Goal: Information Seeking & Learning: Learn about a topic

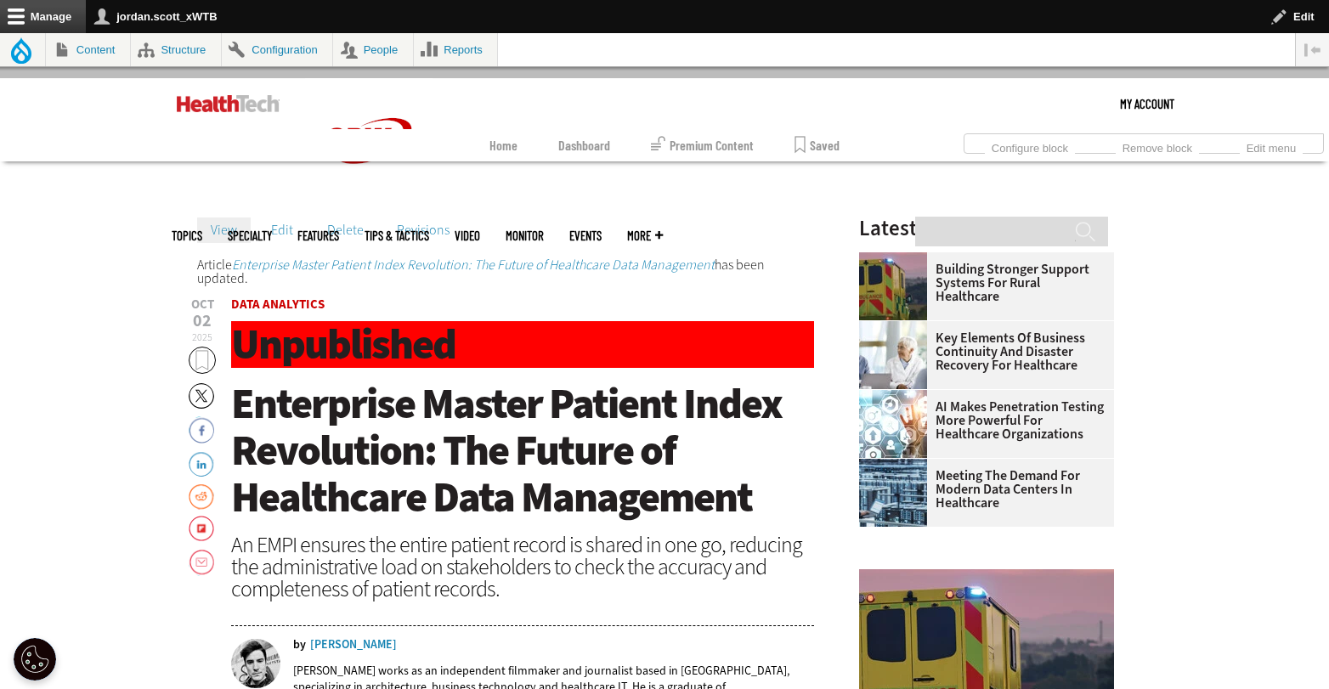
scroll to position [93, 0]
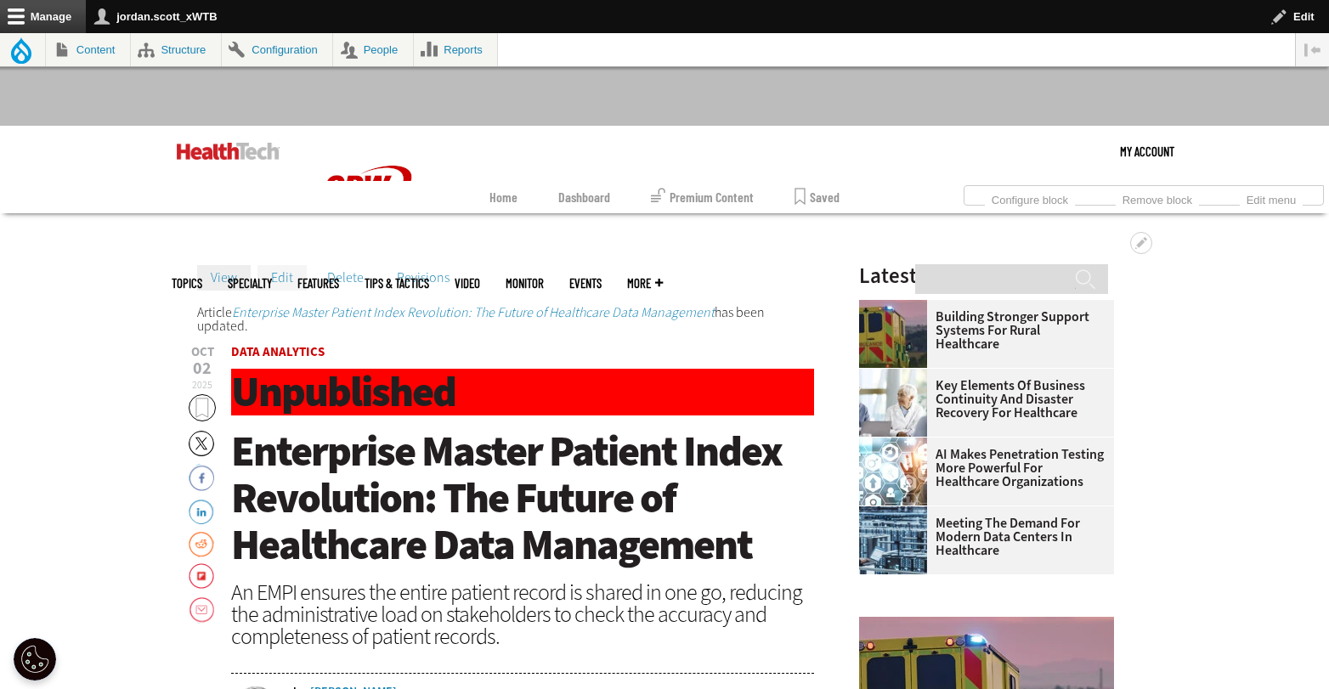
click at [284, 279] on link "Edit" at bounding box center [282, 277] width 49 height 25
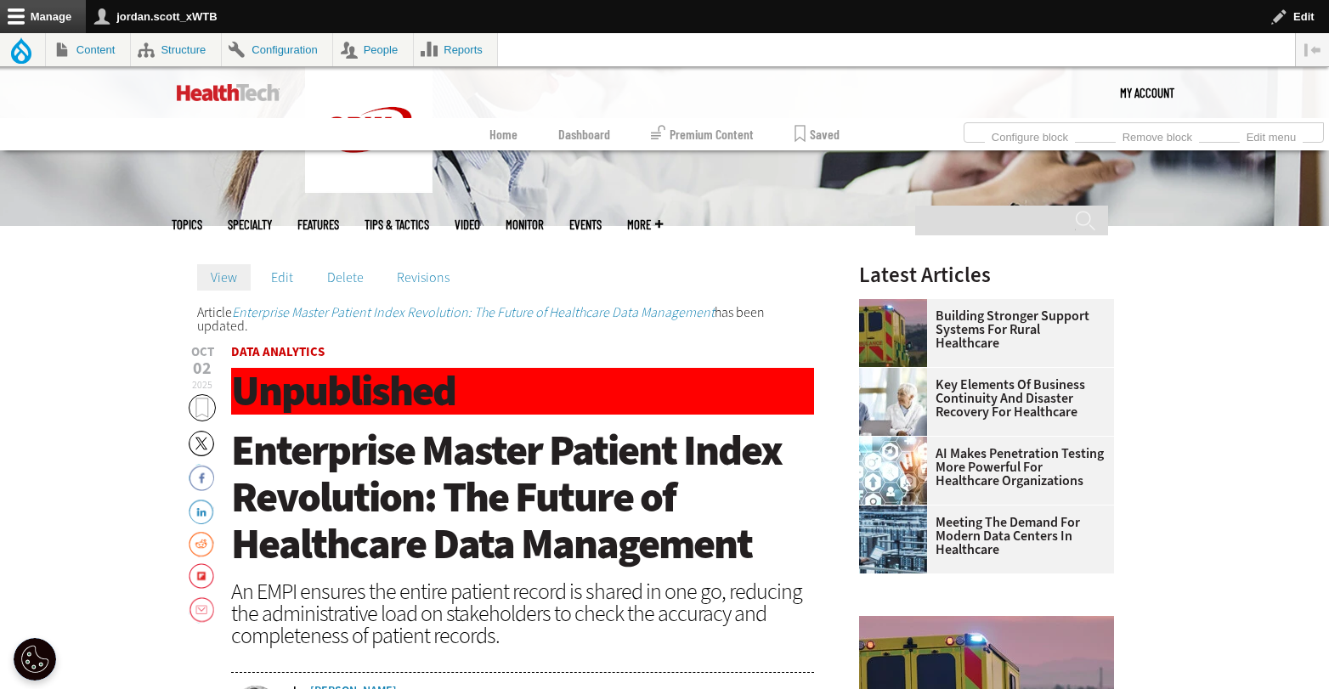
scroll to position [388, 0]
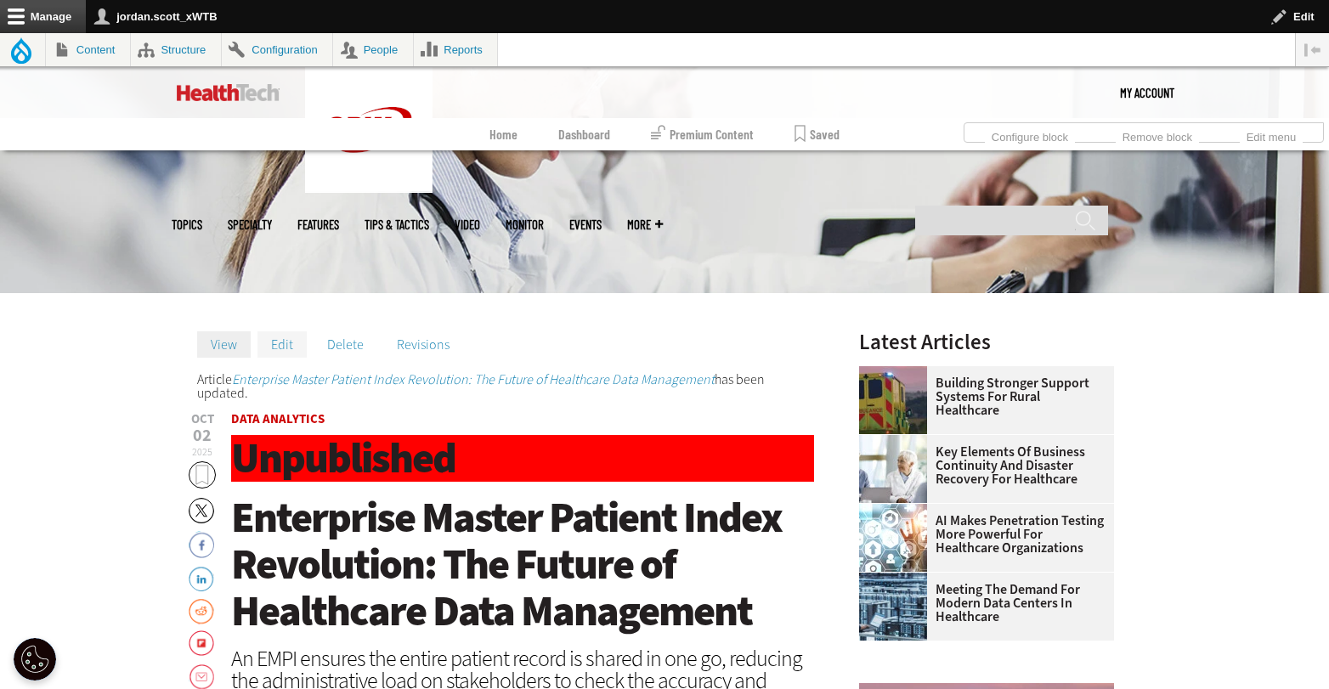
click at [294, 337] on link "Edit" at bounding box center [282, 343] width 49 height 25
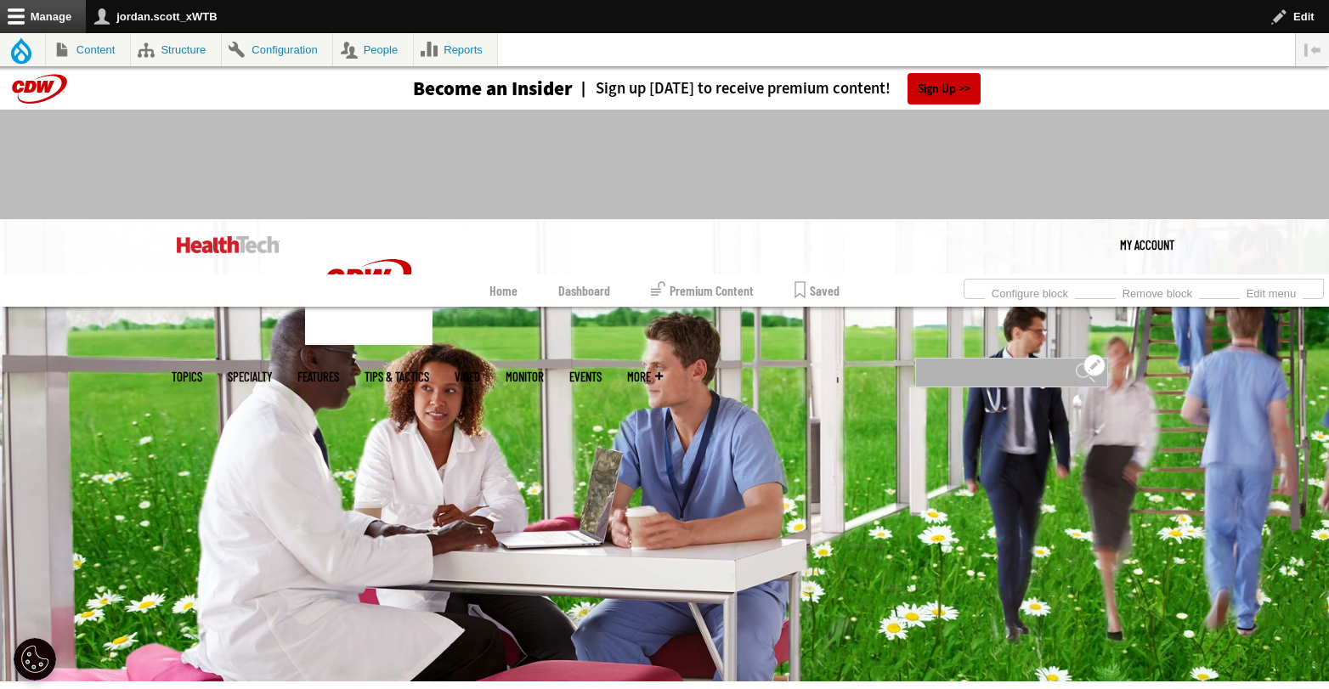
click at [994, 358] on input "Search" at bounding box center [1011, 373] width 193 height 30
type input "**********"
click at [1075, 362] on input "******" at bounding box center [1085, 379] width 20 height 34
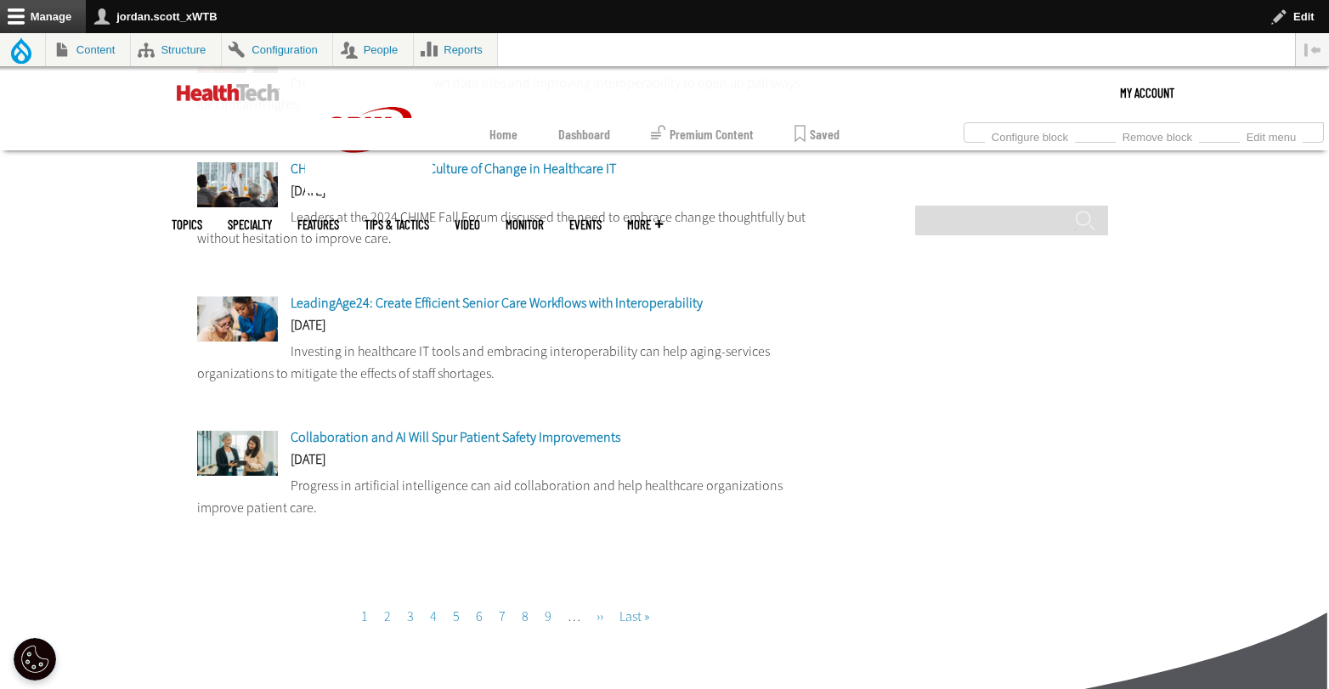
scroll to position [1371, 0]
click at [386, 607] on link "Page 2" at bounding box center [387, 616] width 7 height 18
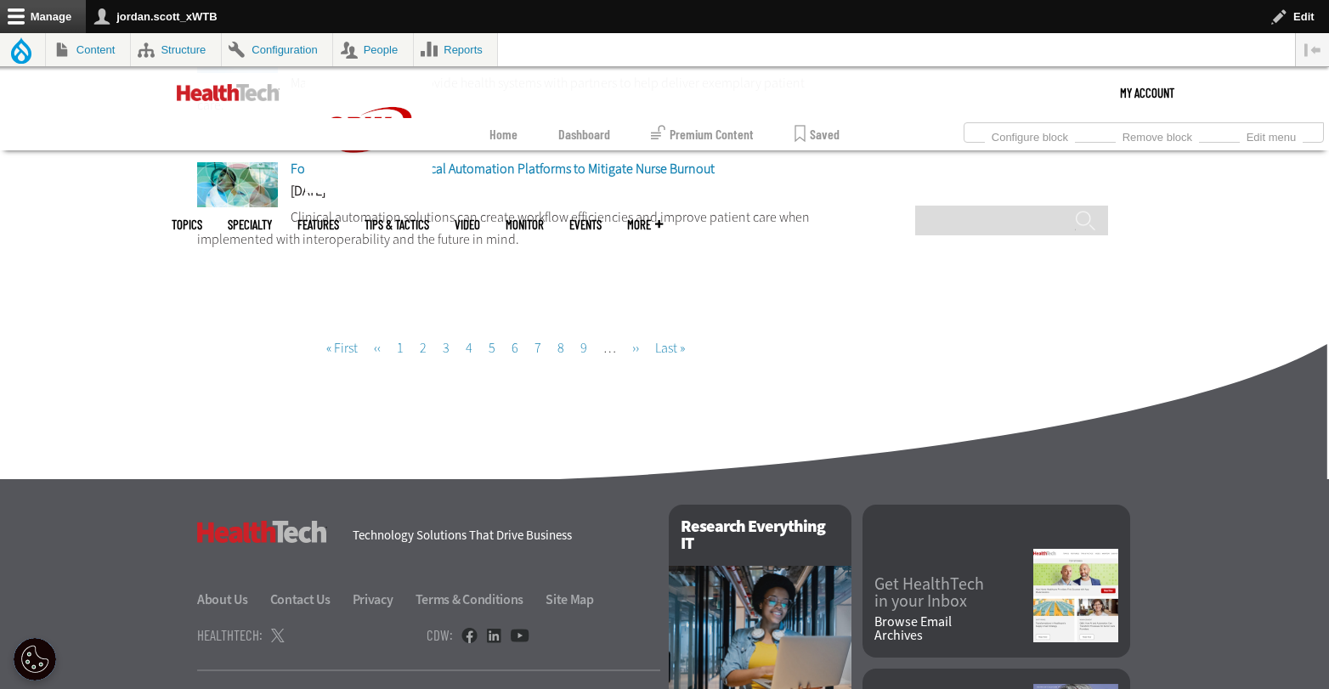
scroll to position [1436, 0]
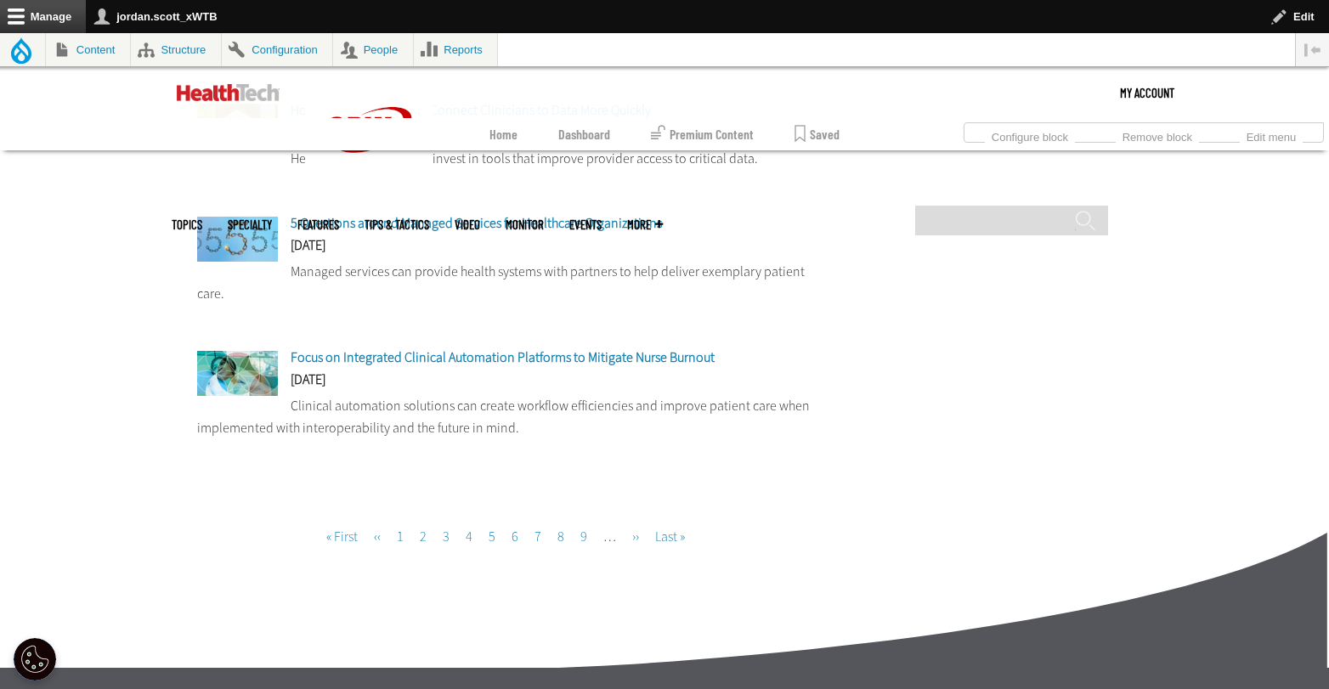
click at [449, 528] on link "Page 3" at bounding box center [446, 537] width 7 height 18
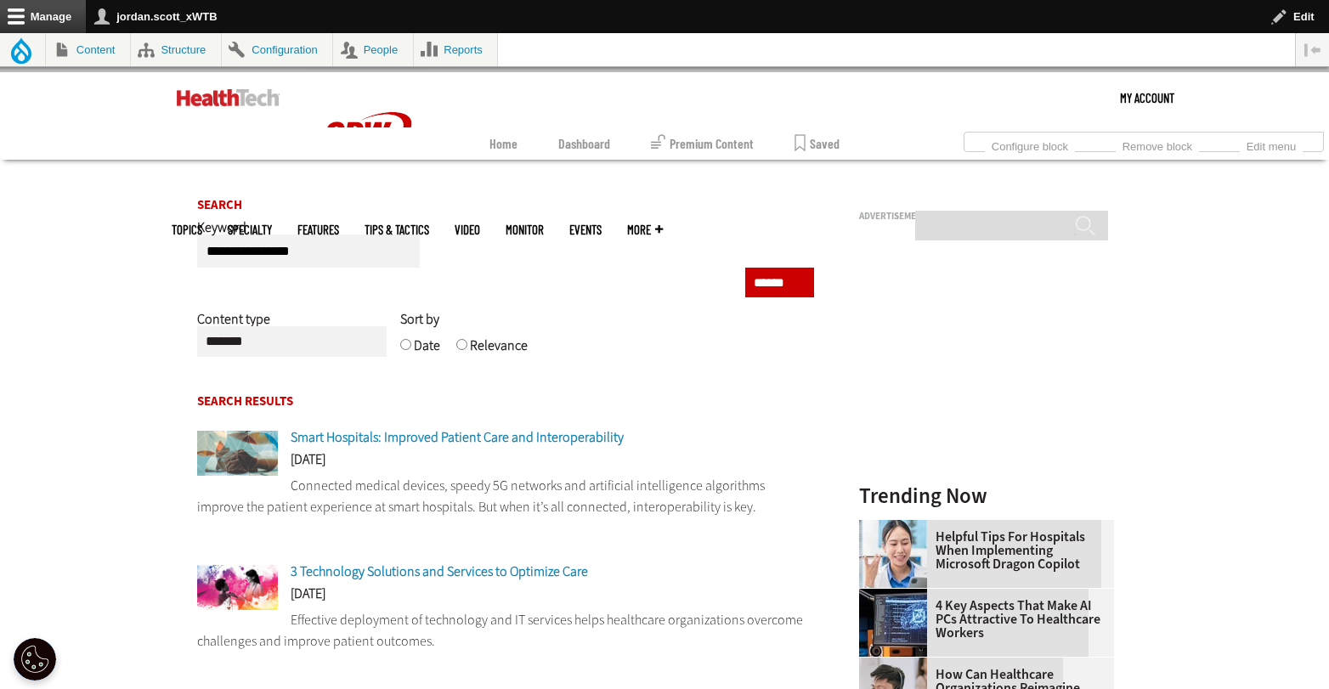
scroll to position [150, 0]
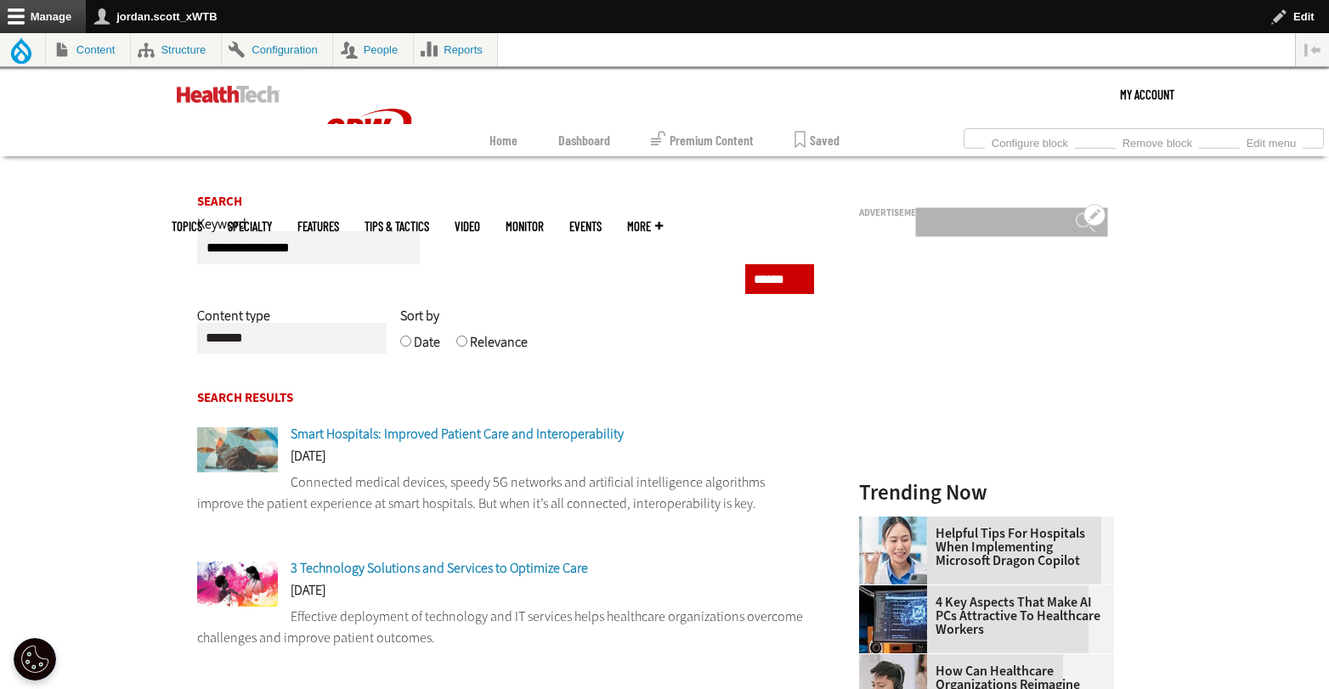
click at [969, 207] on input "Search" at bounding box center [1011, 222] width 193 height 30
type input "**********"
click at [1075, 212] on input "******" at bounding box center [1085, 229] width 20 height 34
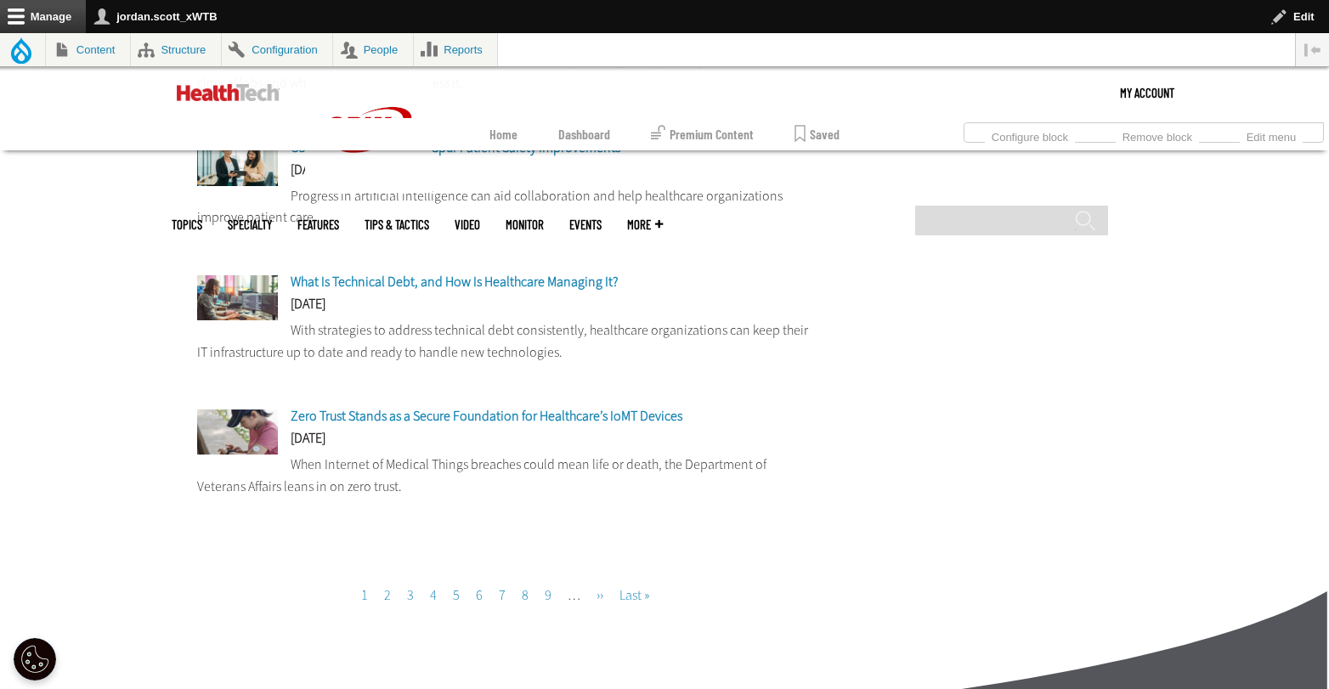
scroll to position [1379, 0]
click at [386, 596] on link "Page 2" at bounding box center [387, 594] width 7 height 18
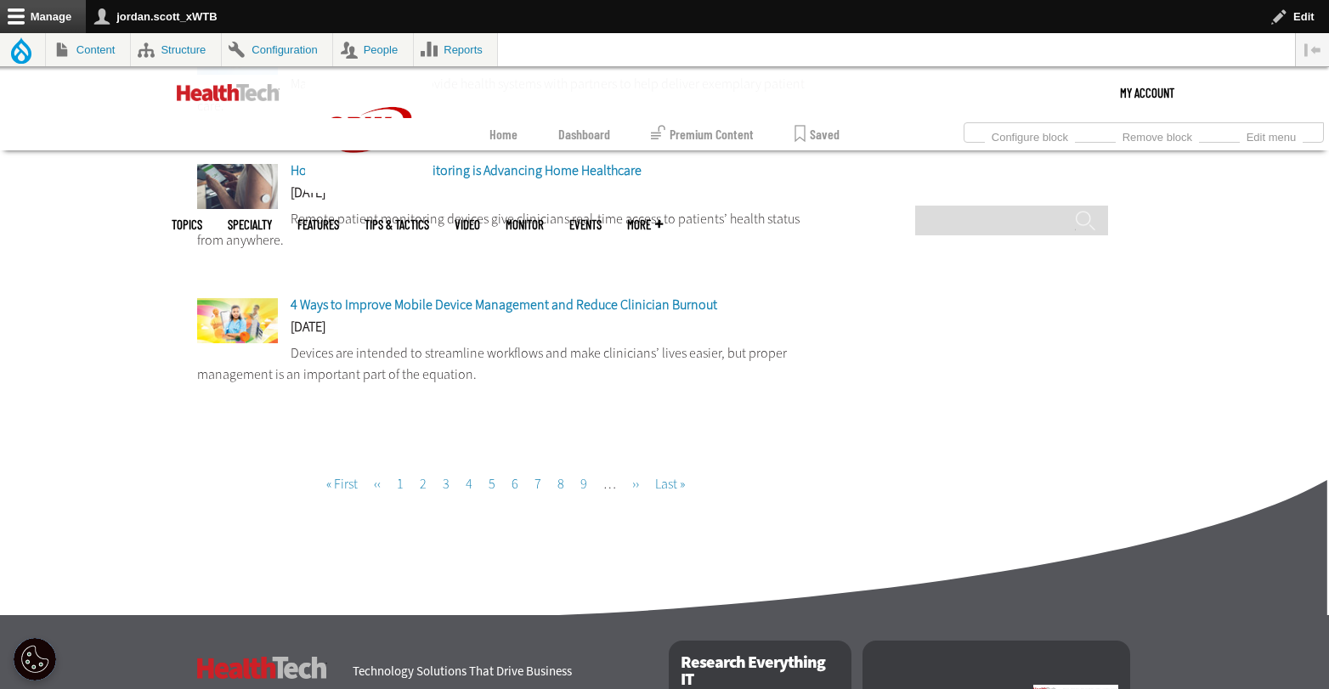
scroll to position [1520, 0]
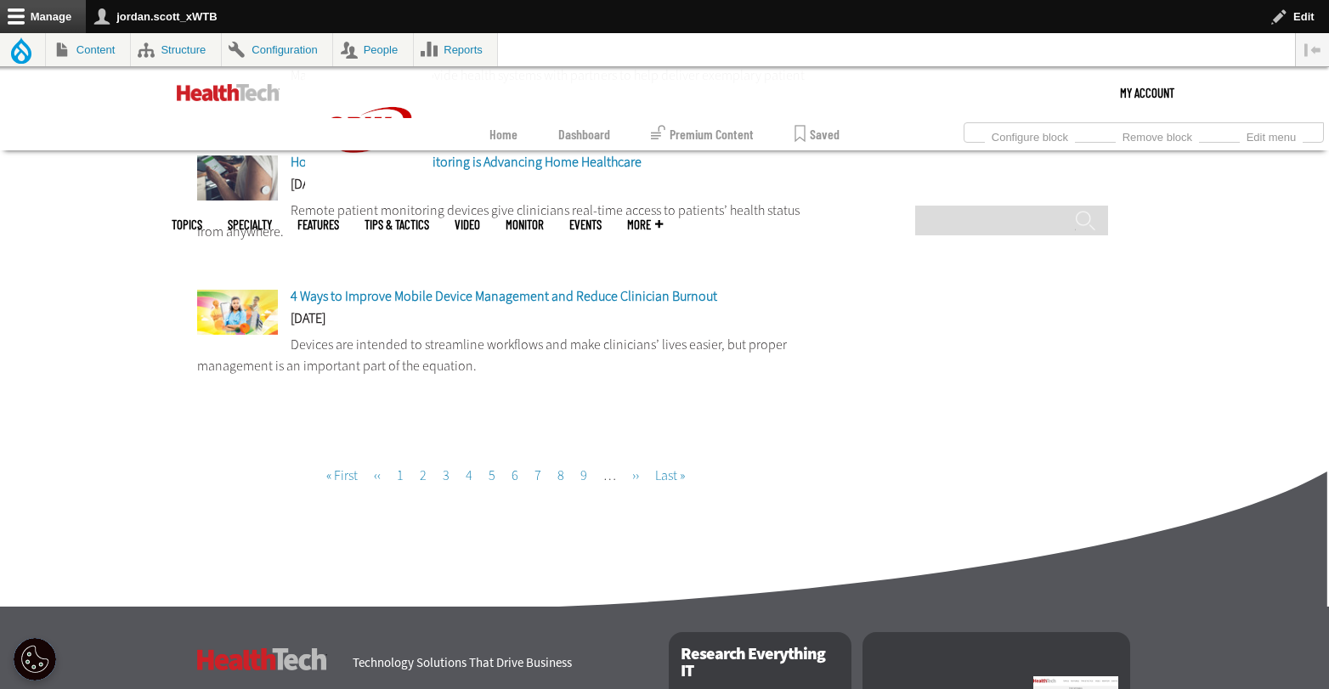
click at [449, 479] on li "Page 3" at bounding box center [446, 466] width 20 height 49
click at [447, 477] on link "Page 3" at bounding box center [446, 476] width 7 height 18
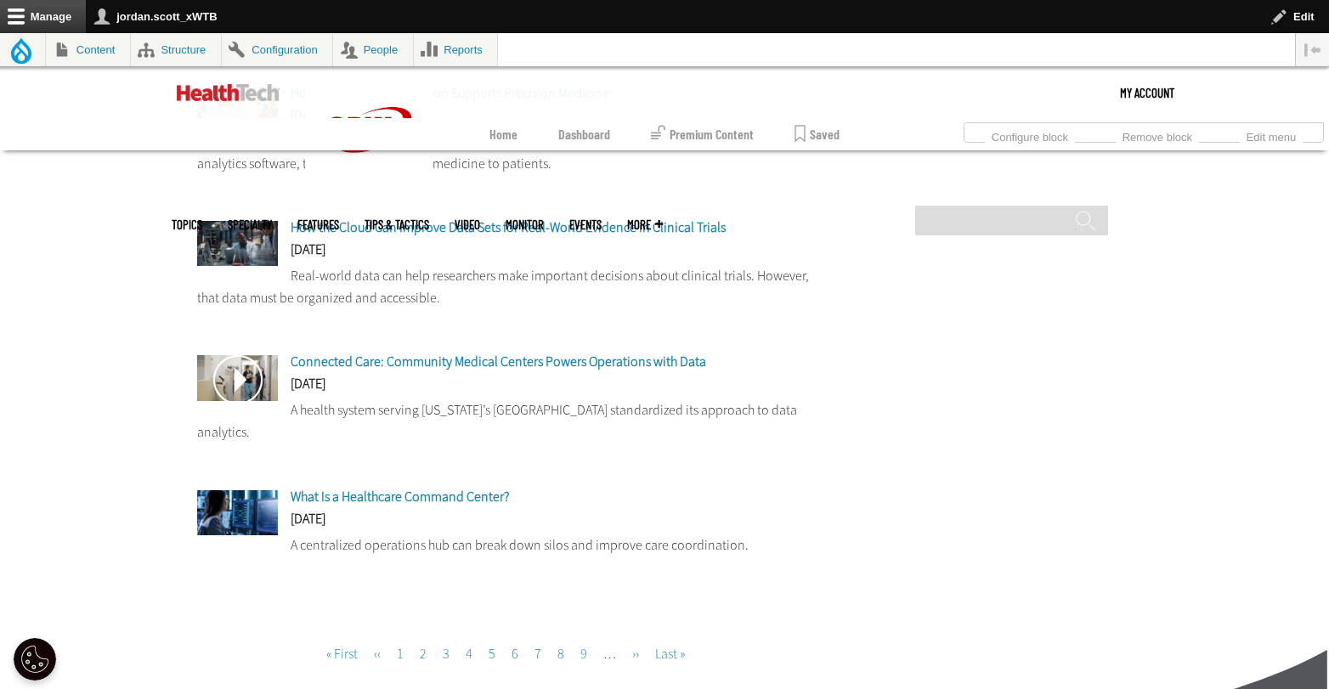
scroll to position [1277, 0]
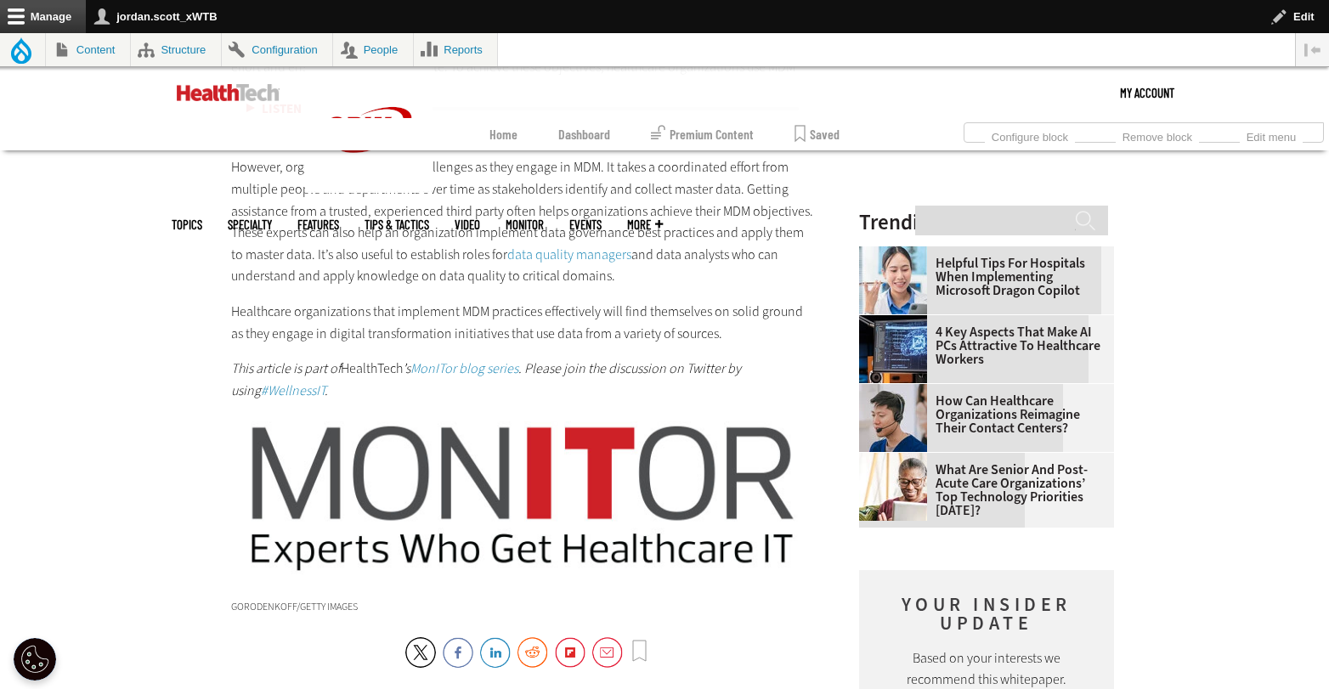
scroll to position [1893, 0]
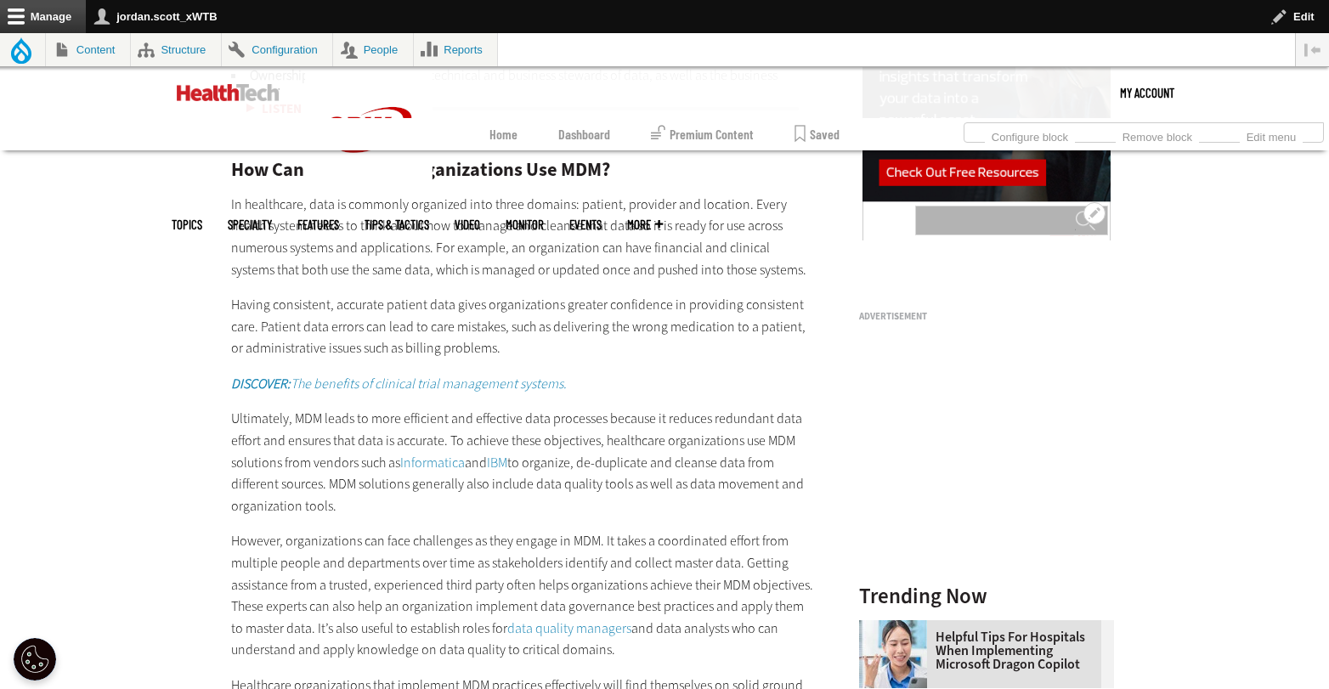
click at [967, 206] on input "Search" at bounding box center [1011, 221] width 193 height 30
type input "**********"
click at [1075, 210] on input "******" at bounding box center [1085, 227] width 20 height 34
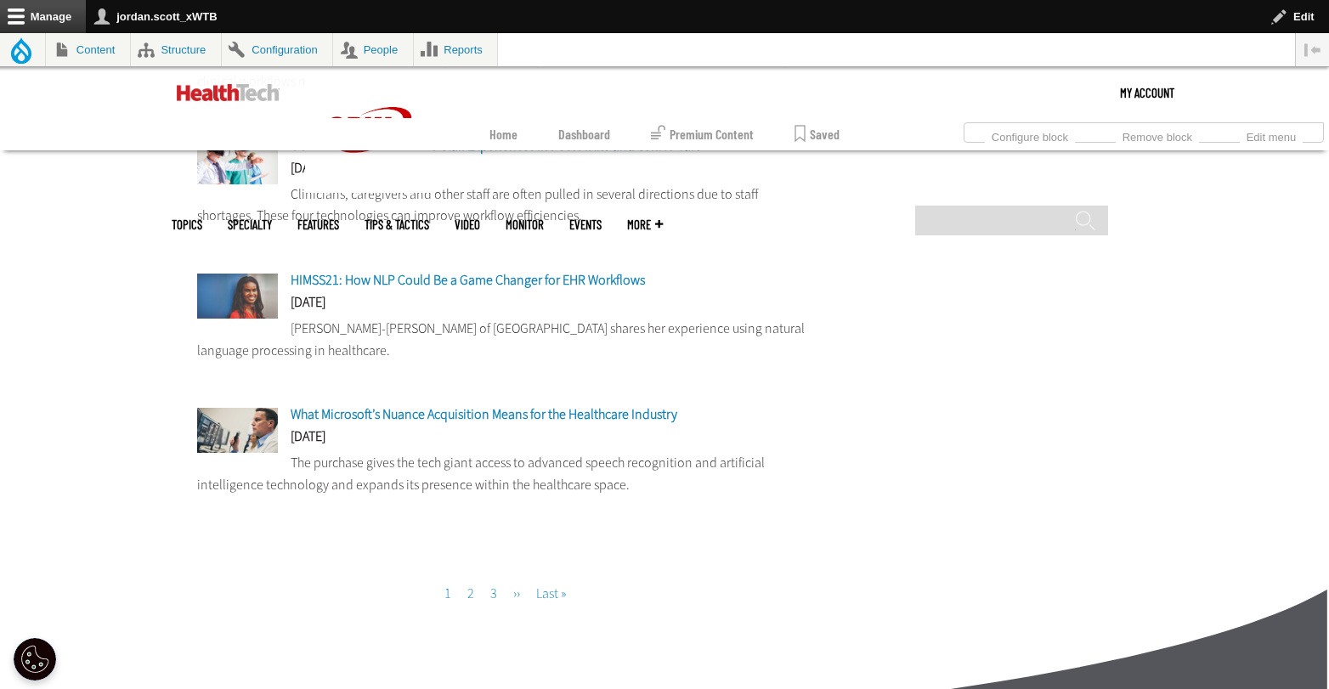
scroll to position [1432, 0]
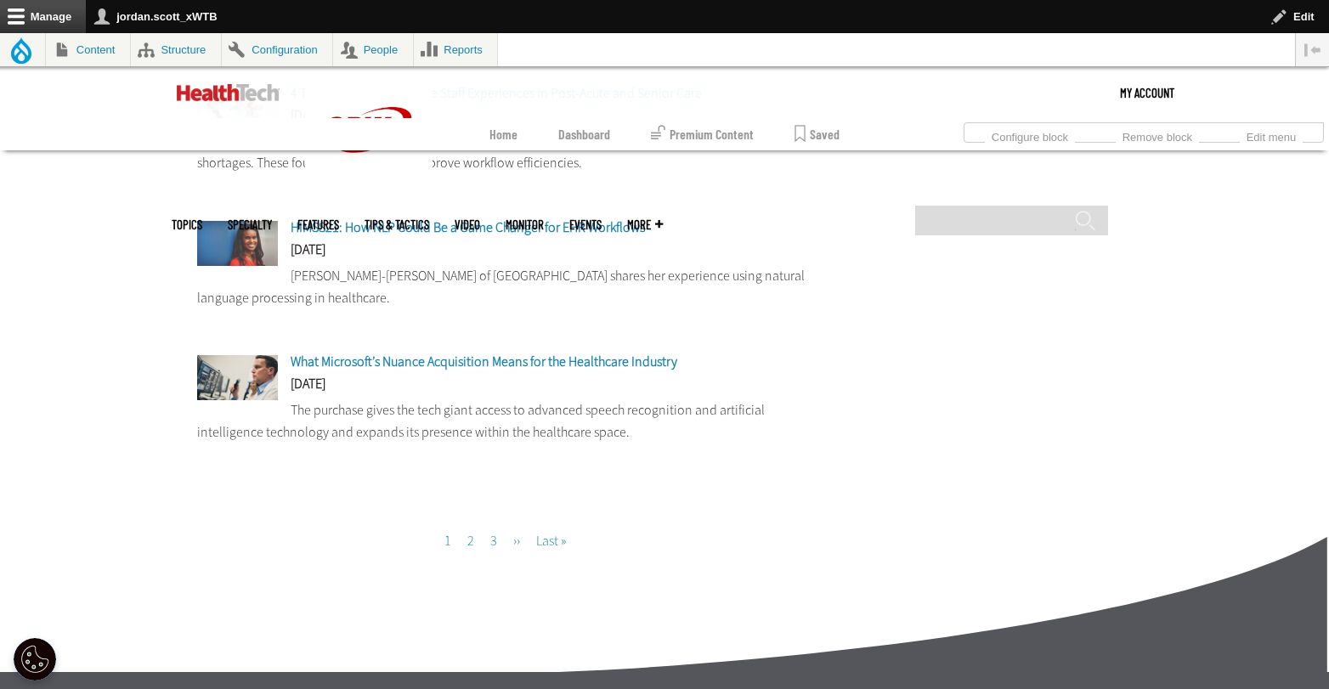
click at [469, 549] on link "Page 2" at bounding box center [470, 541] width 7 height 18
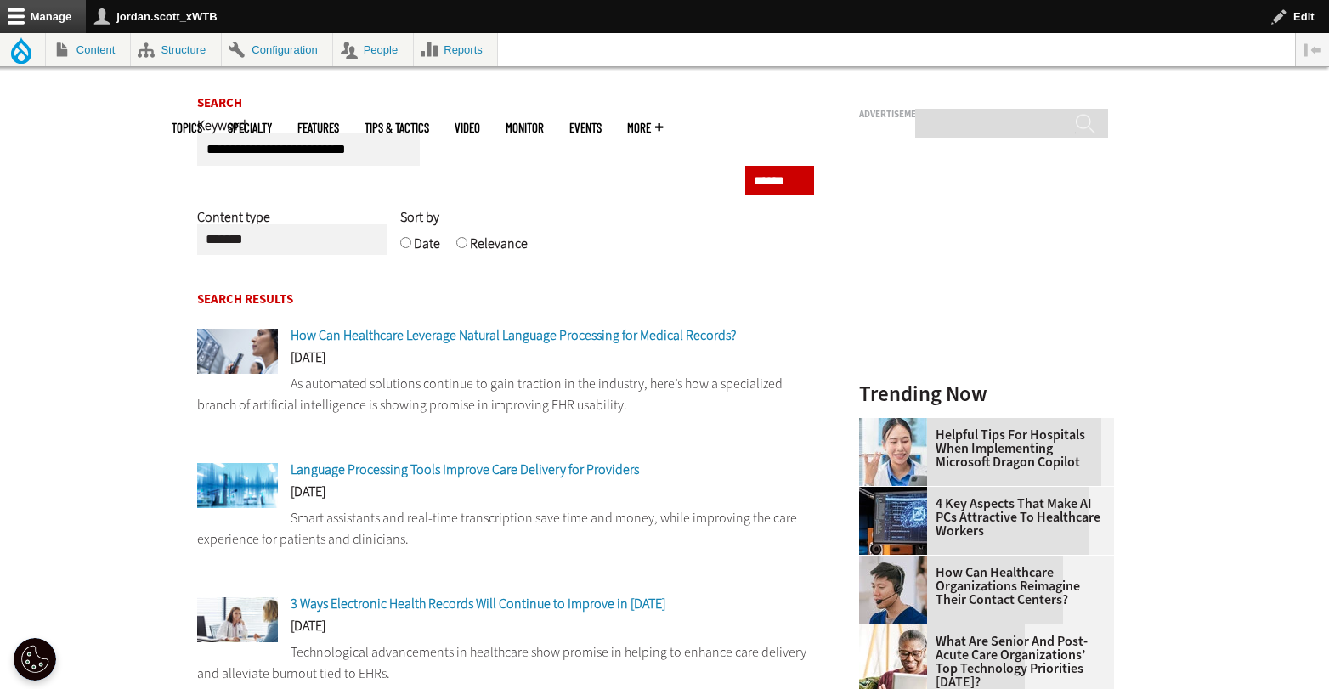
scroll to position [70, 0]
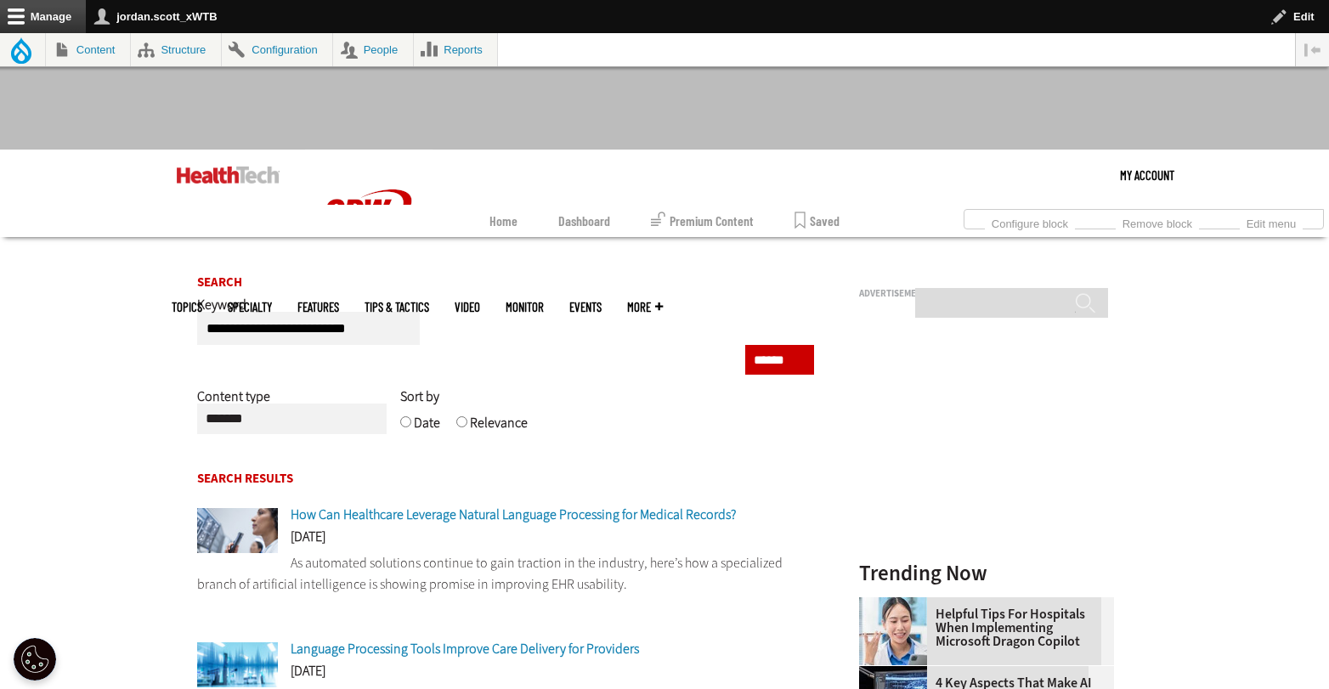
click at [592, 518] on span "How Can Healthcare Leverage Natural Language Processing for Medical Records?" at bounding box center [513, 515] width 445 height 18
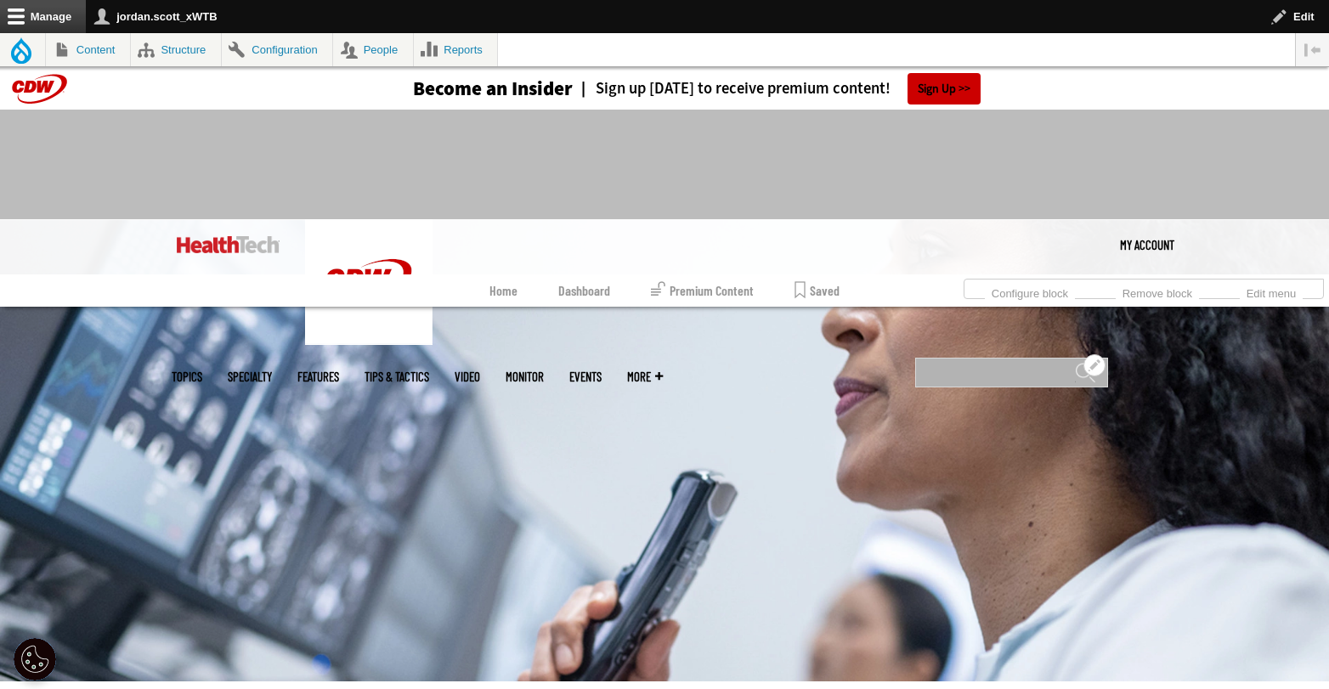
click at [988, 358] on input "Search" at bounding box center [1011, 373] width 193 height 30
type input "***"
click at [1075, 362] on input "******" at bounding box center [1085, 379] width 20 height 34
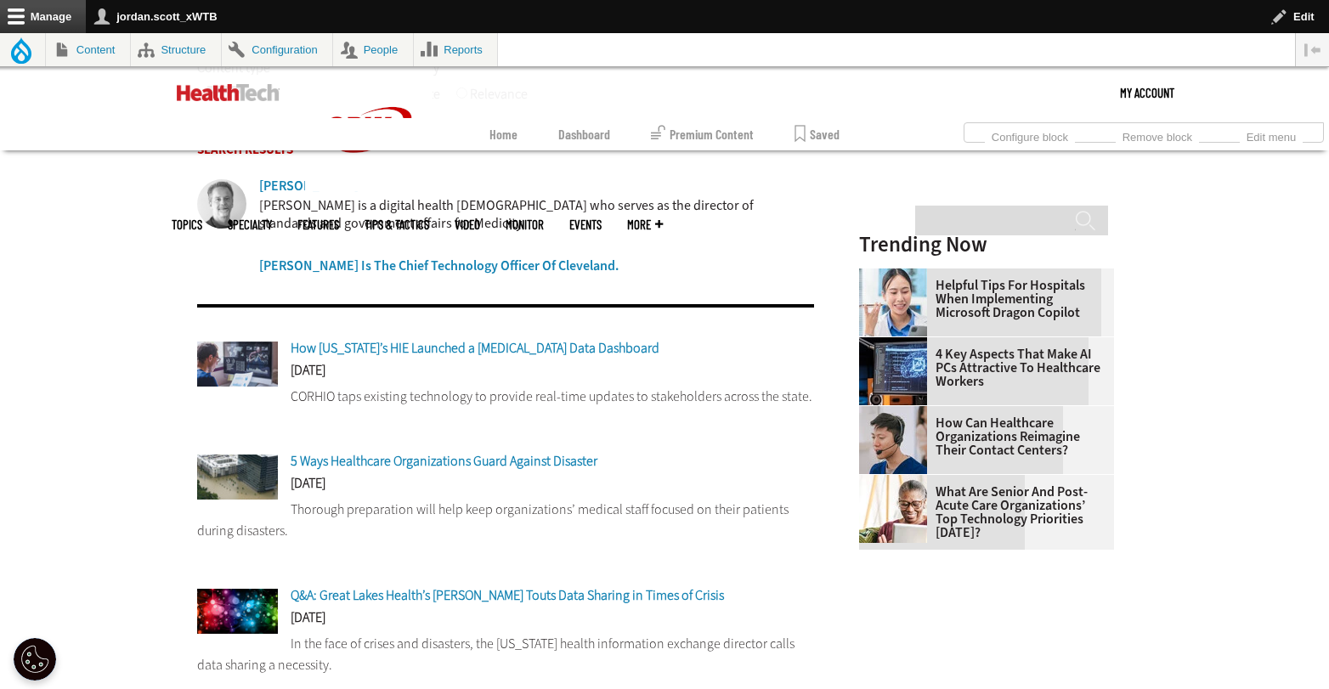
scroll to position [483, 0]
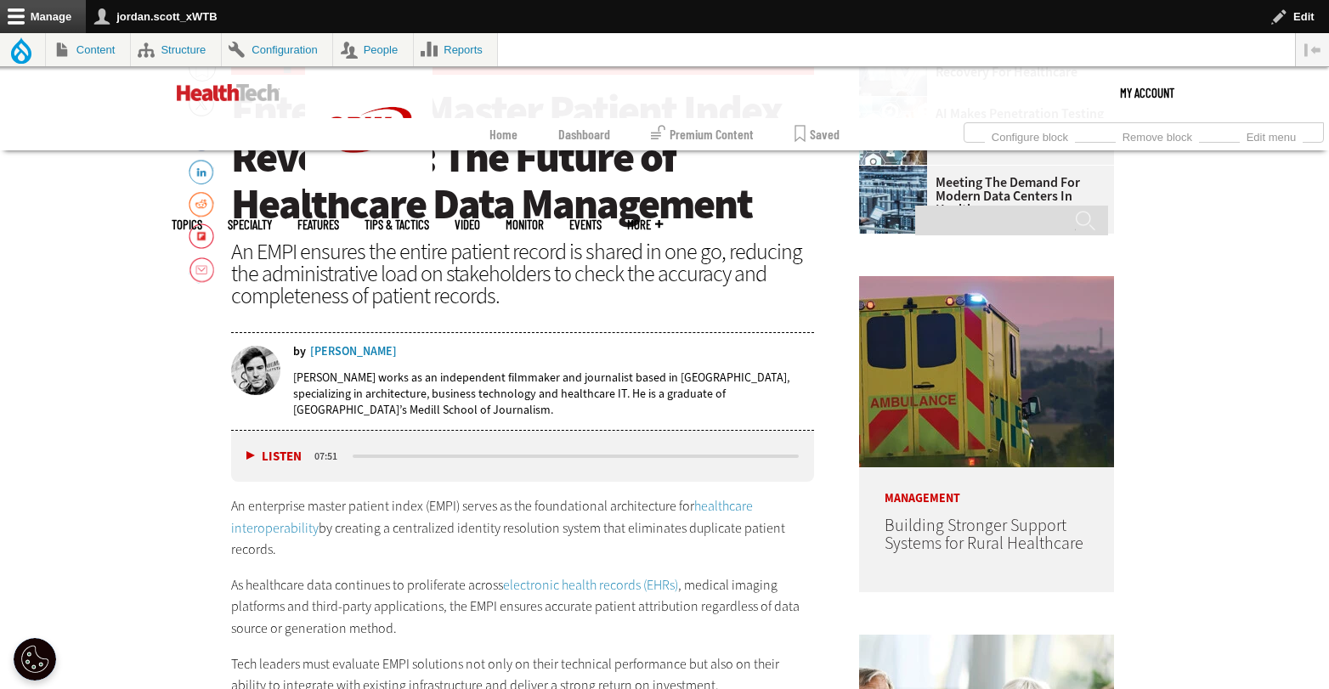
scroll to position [523, 0]
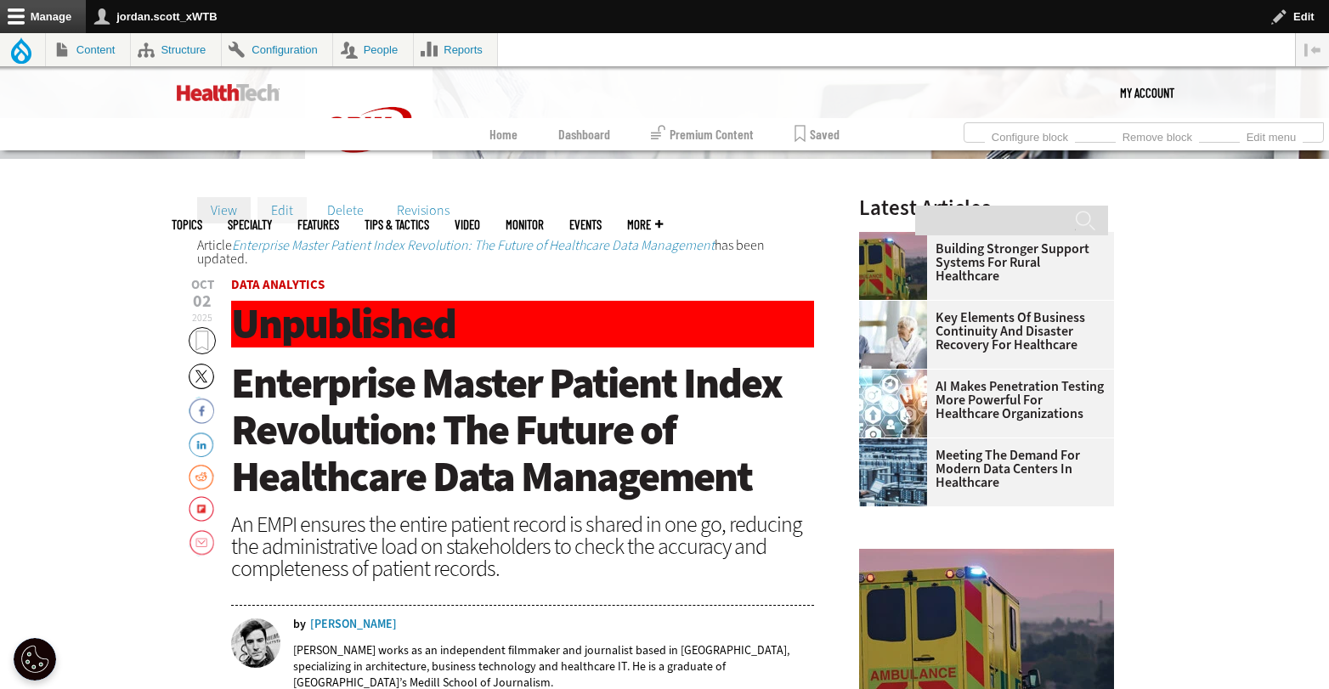
click at [276, 209] on link "Edit" at bounding box center [282, 209] width 49 height 25
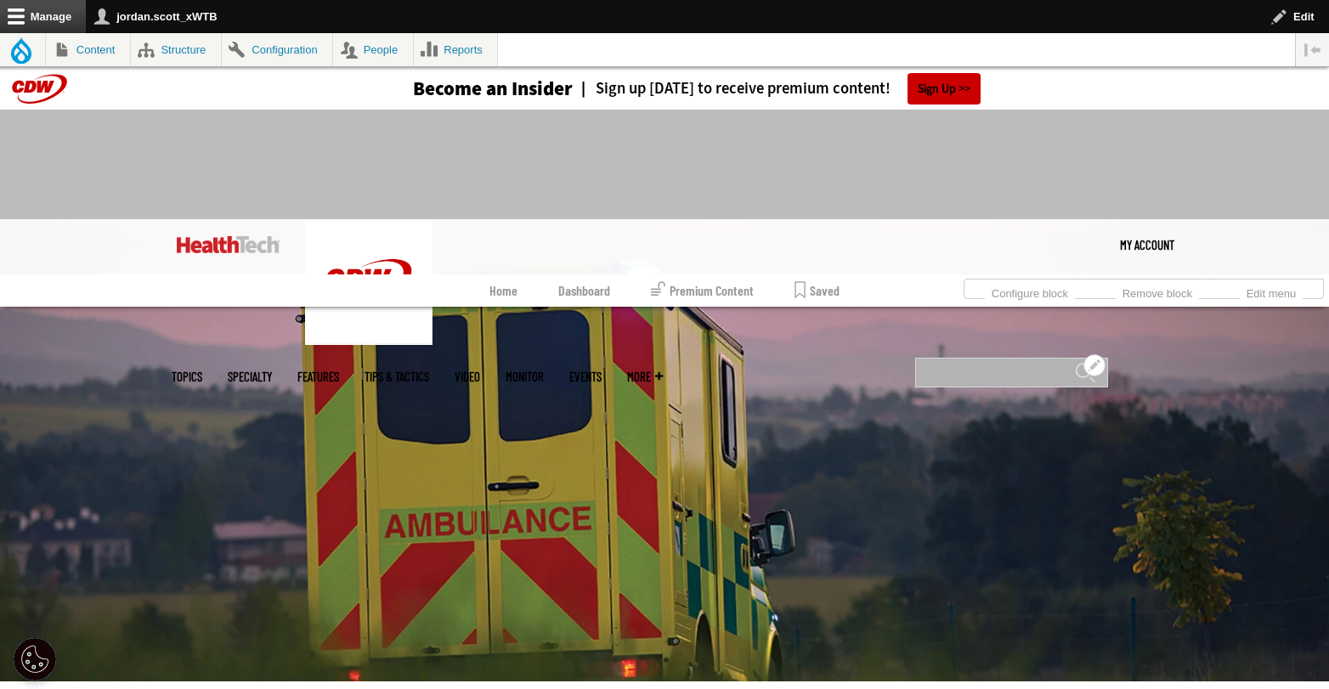
click at [974, 358] on input "Search" at bounding box center [1011, 373] width 193 height 30
type input "**********"
click at [1075, 362] on input "******" at bounding box center [1085, 379] width 20 height 34
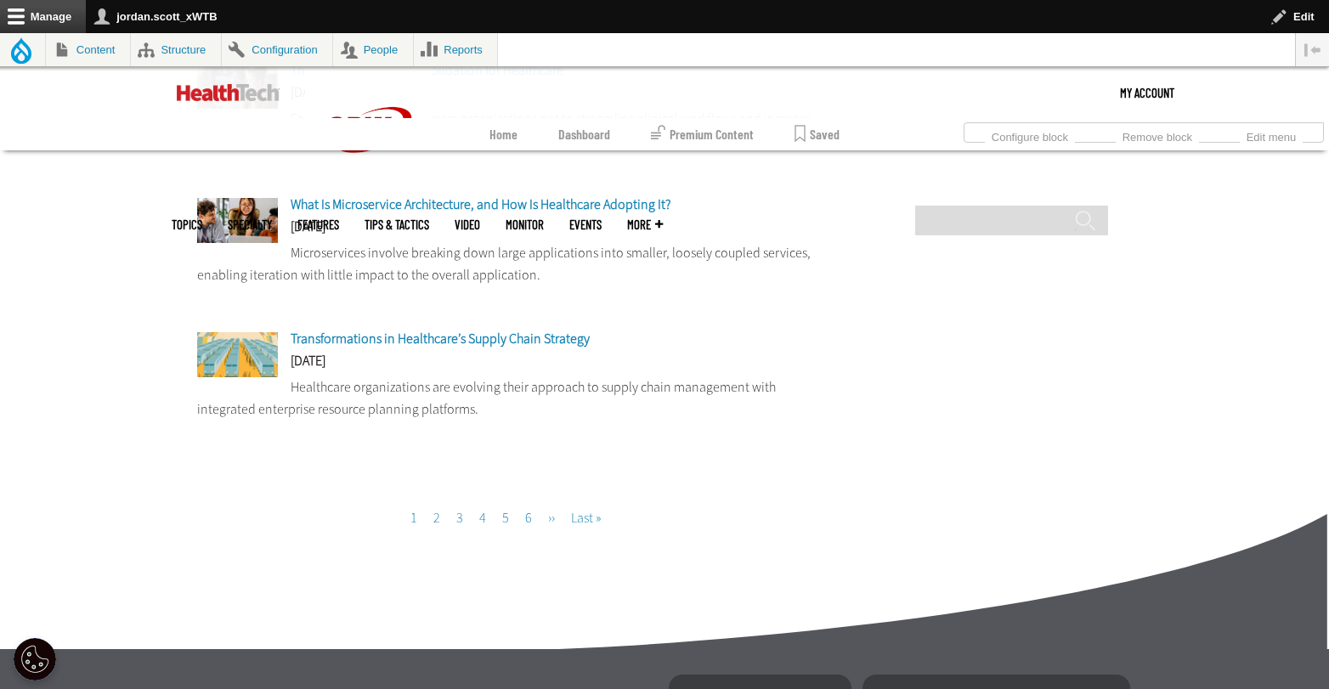
scroll to position [1509, 0]
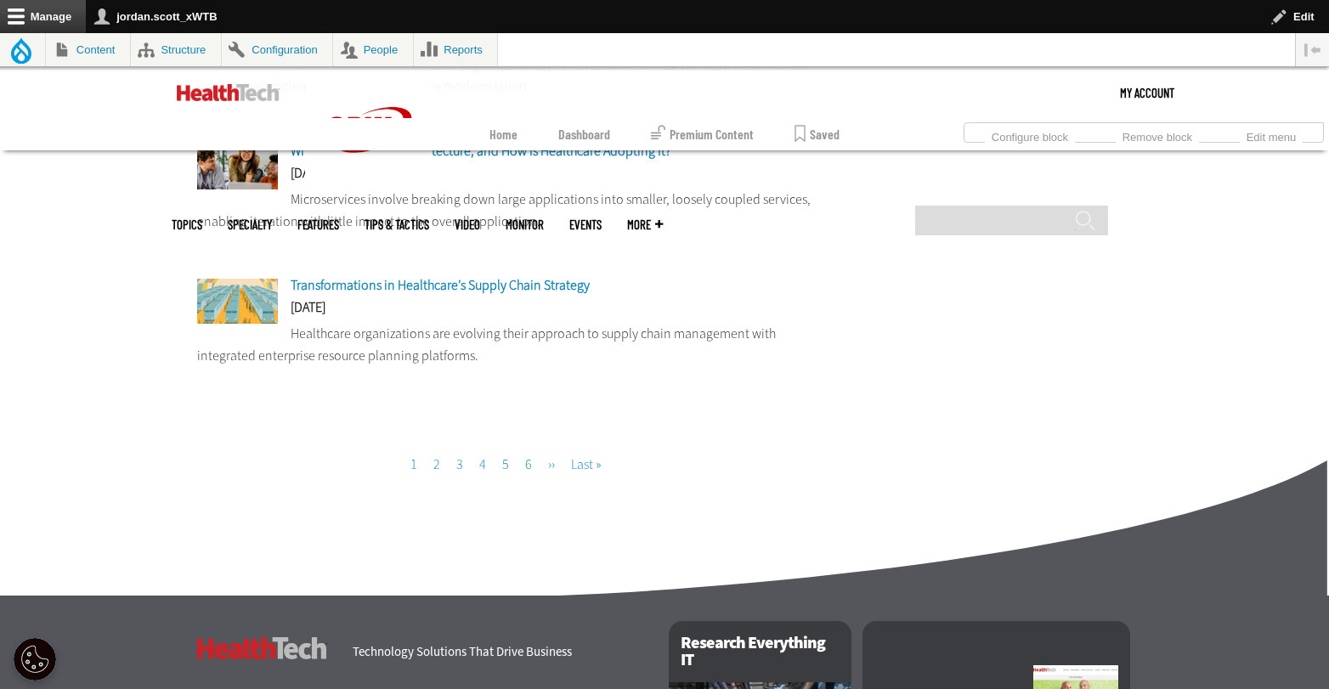
click at [435, 468] on link "Page 2" at bounding box center [436, 465] width 7 height 18
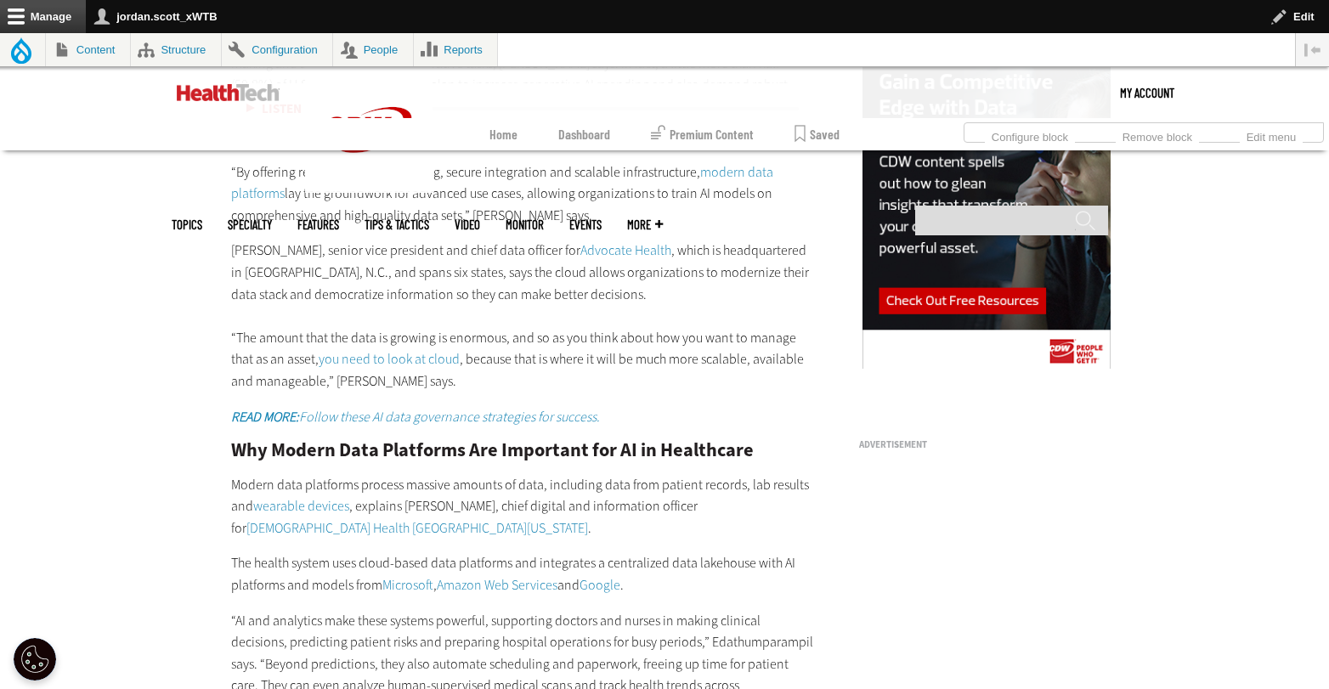
scroll to position [1836, 0]
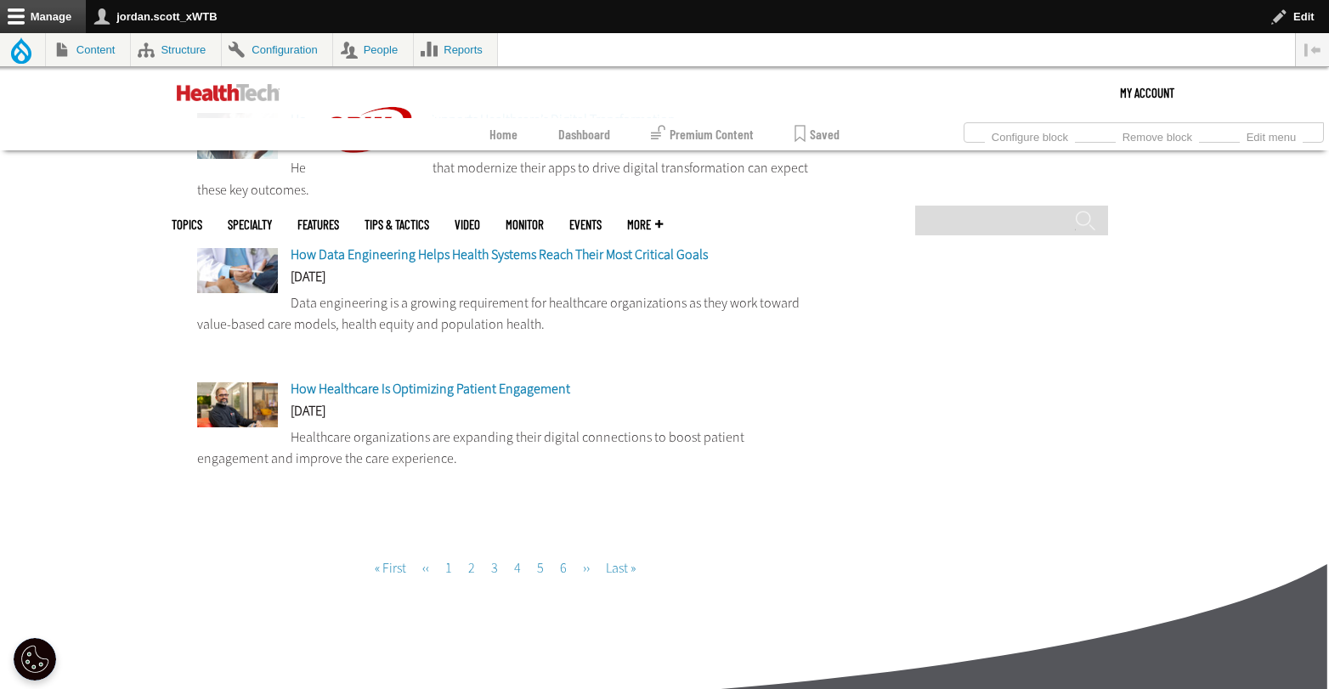
scroll to position [1442, 0]
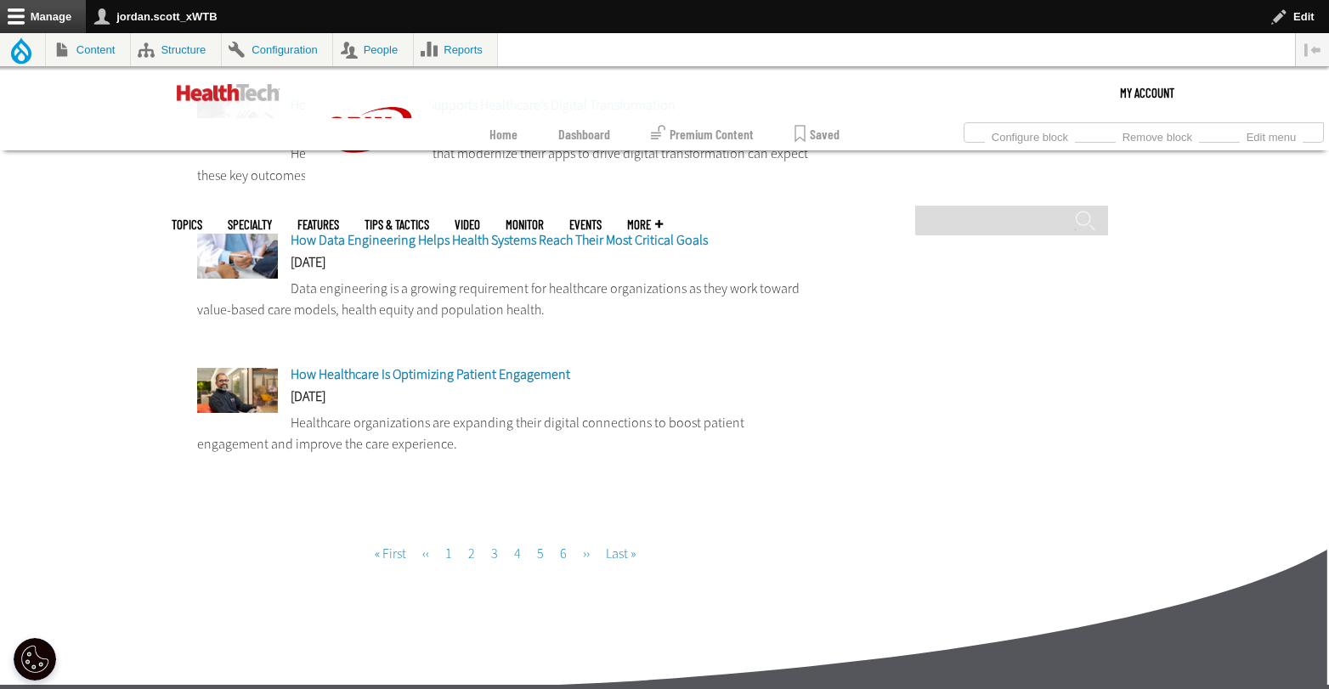
click at [499, 557] on li "Page 3" at bounding box center [494, 544] width 20 height 49
click at [497, 556] on link "Page 3" at bounding box center [494, 554] width 7 height 18
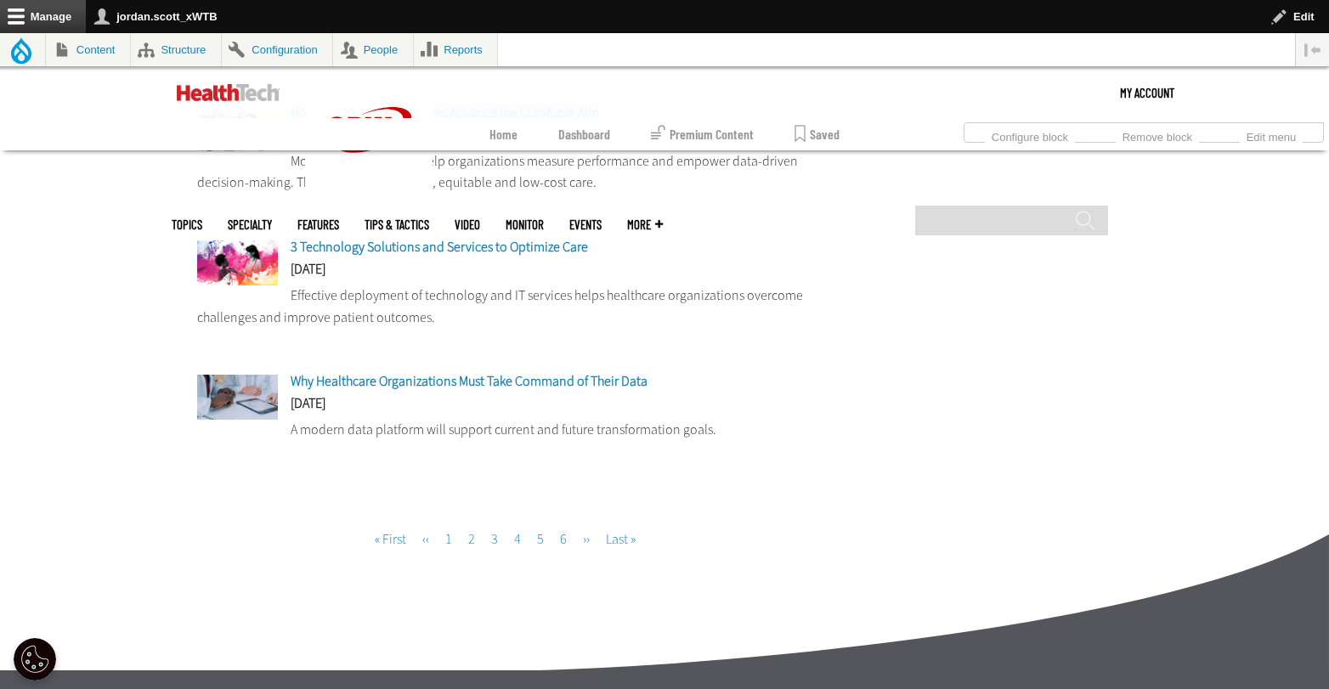
scroll to position [1416, 0]
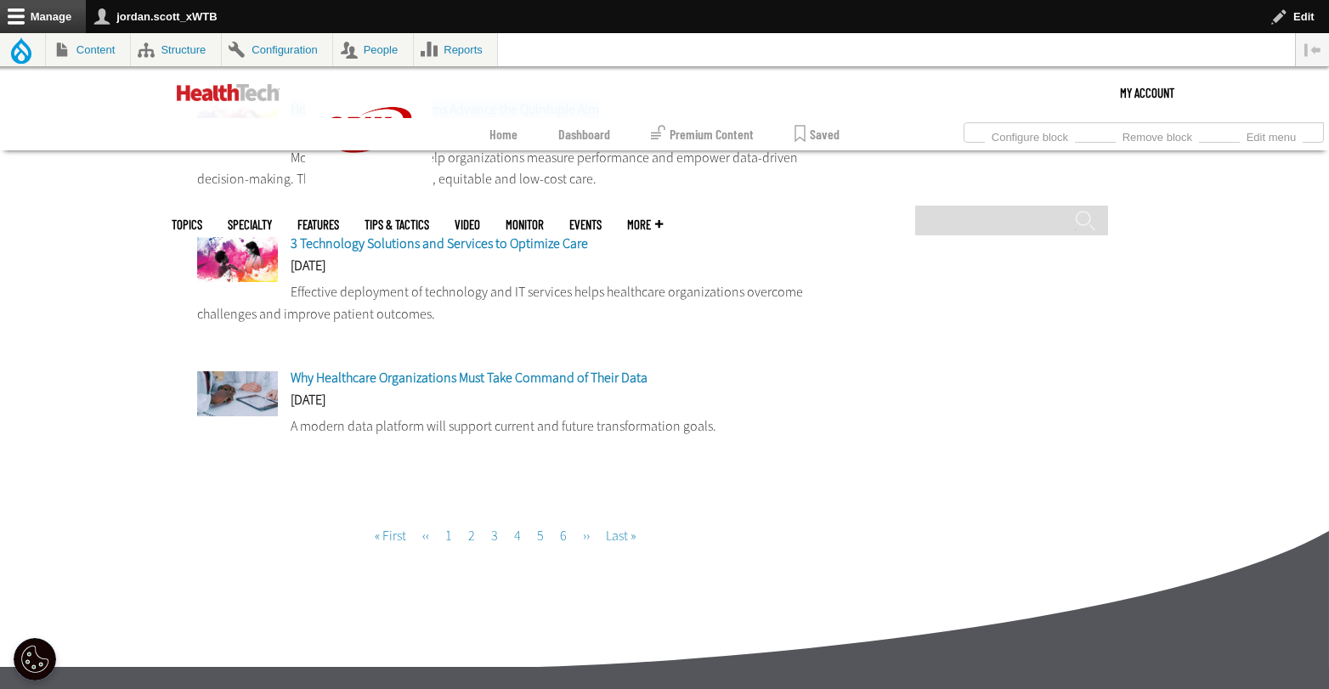
click at [517, 536] on link "Page 4" at bounding box center [517, 536] width 7 height 18
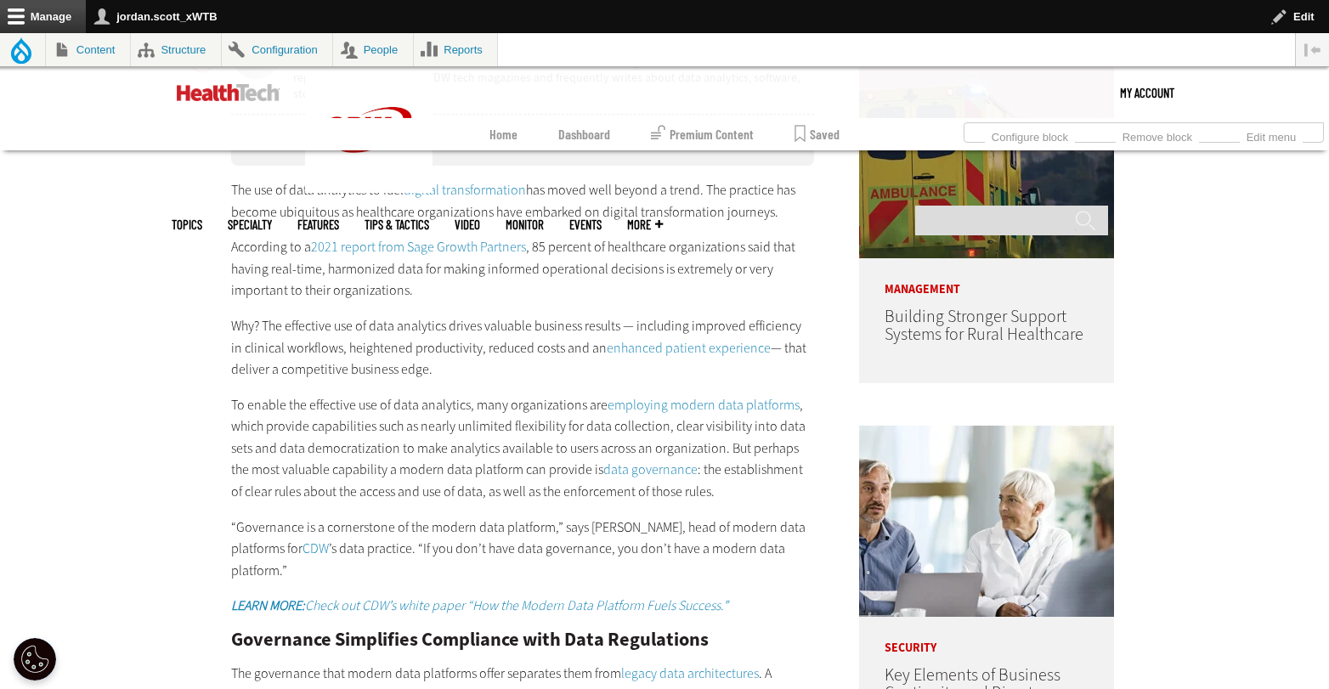
scroll to position [1256, 0]
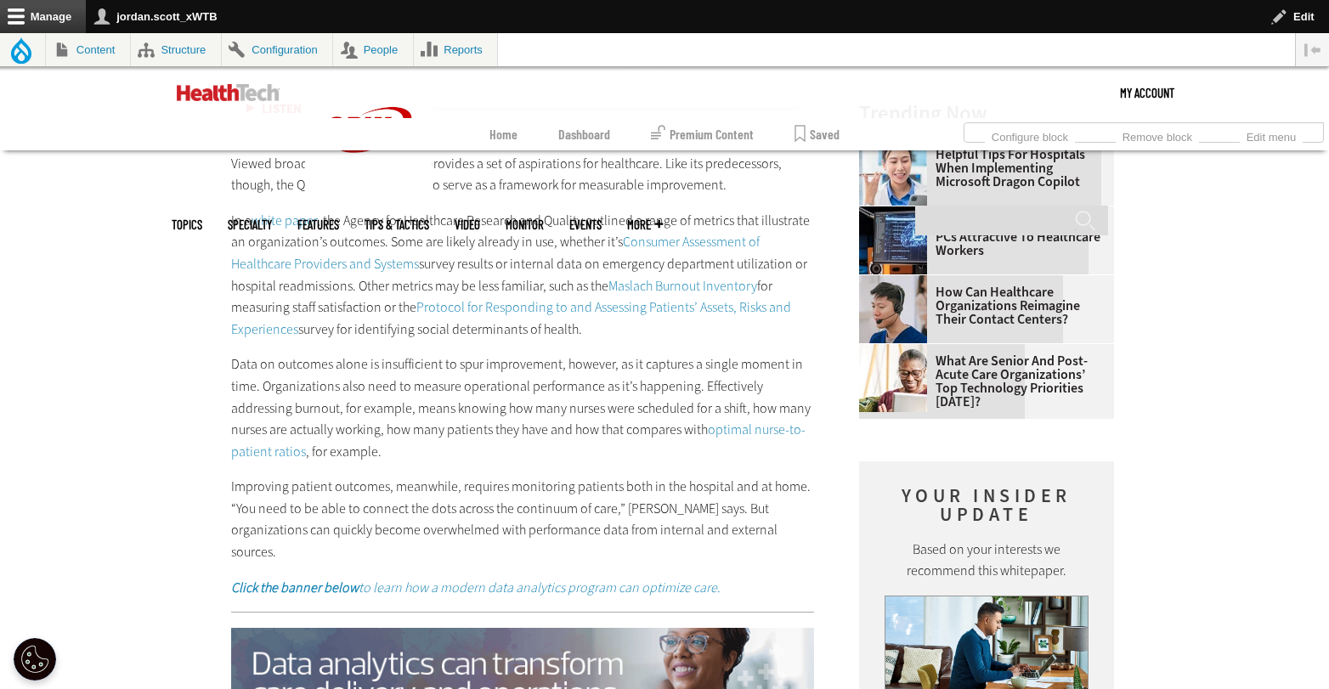
scroll to position [2392, 0]
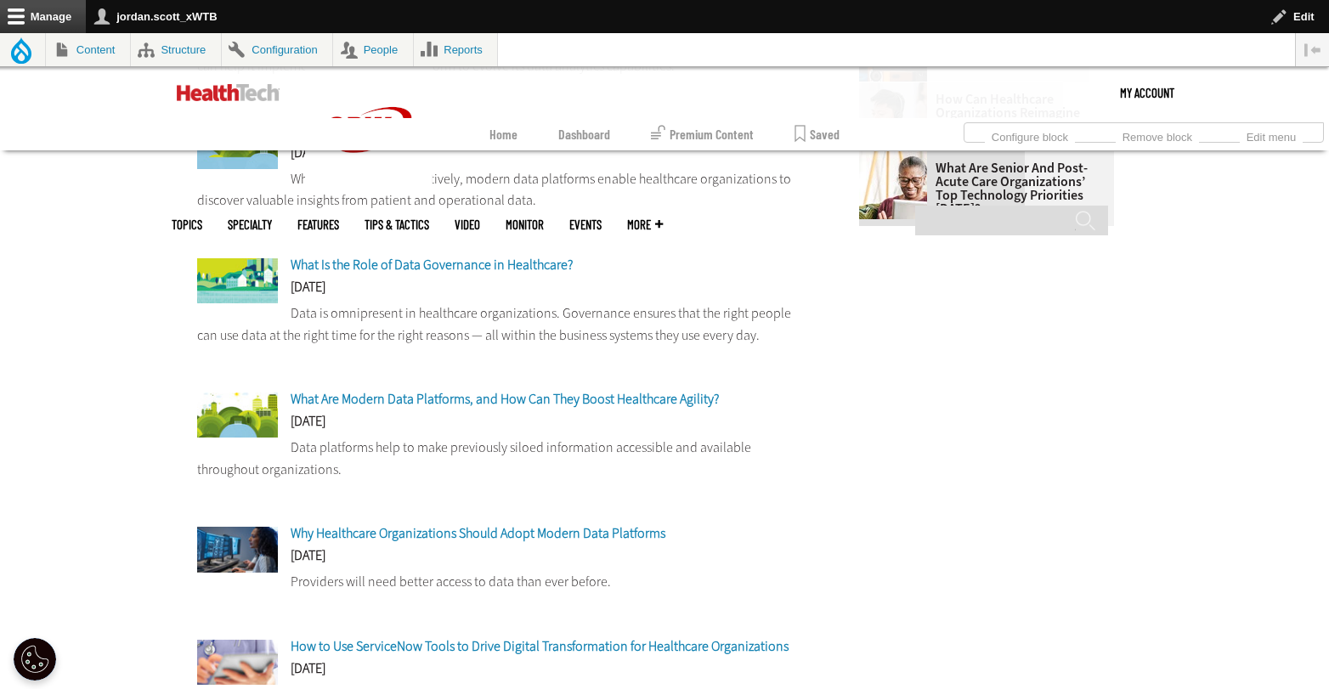
scroll to position [825, 0]
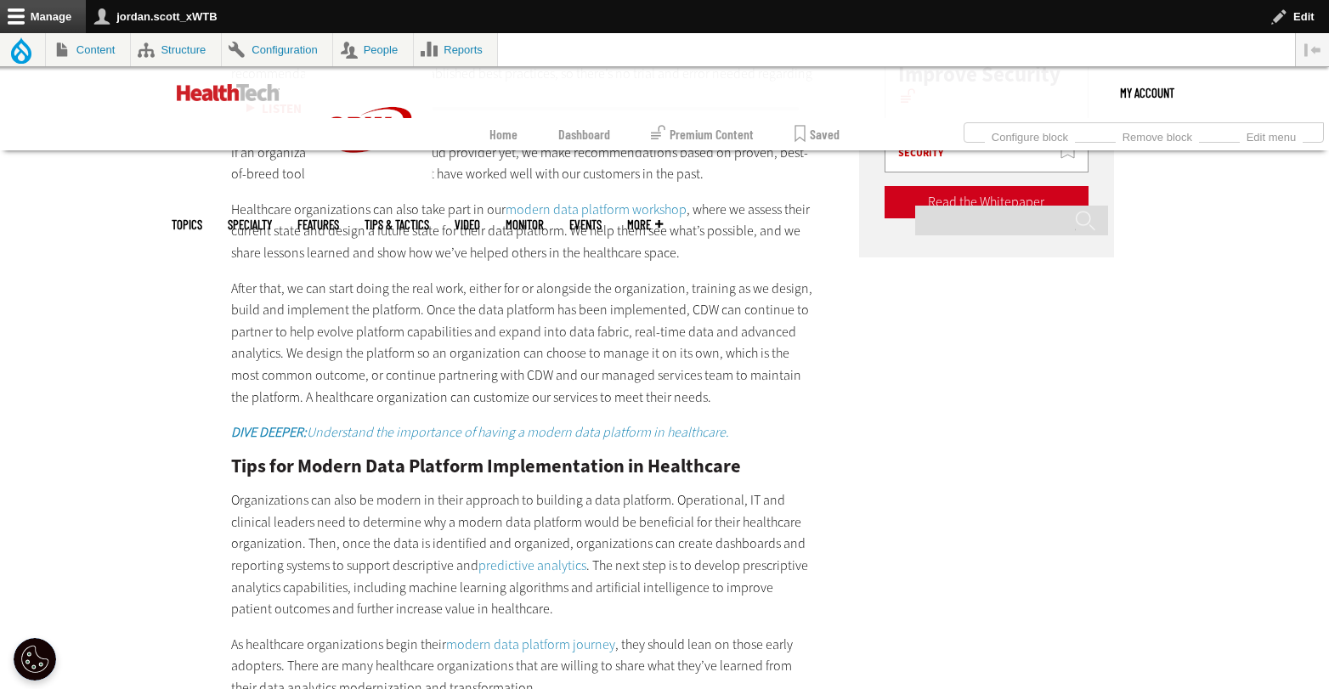
scroll to position [3441, 0]
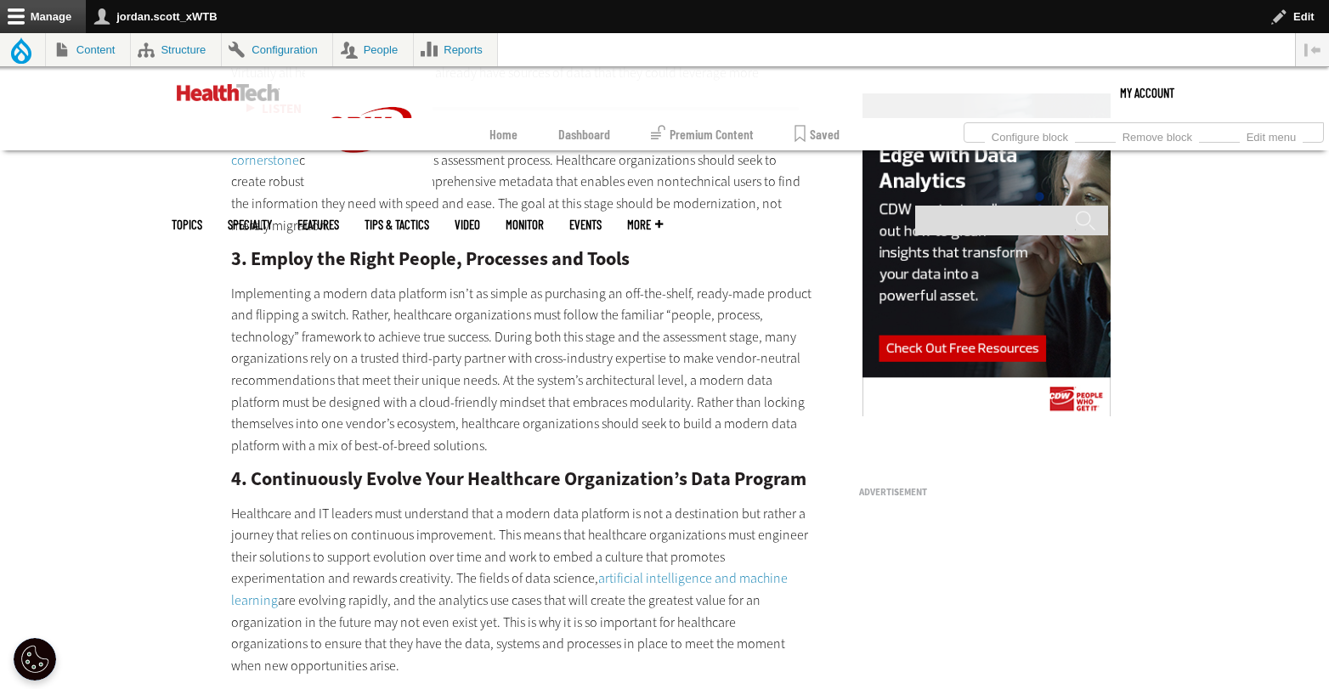
scroll to position [1780, 0]
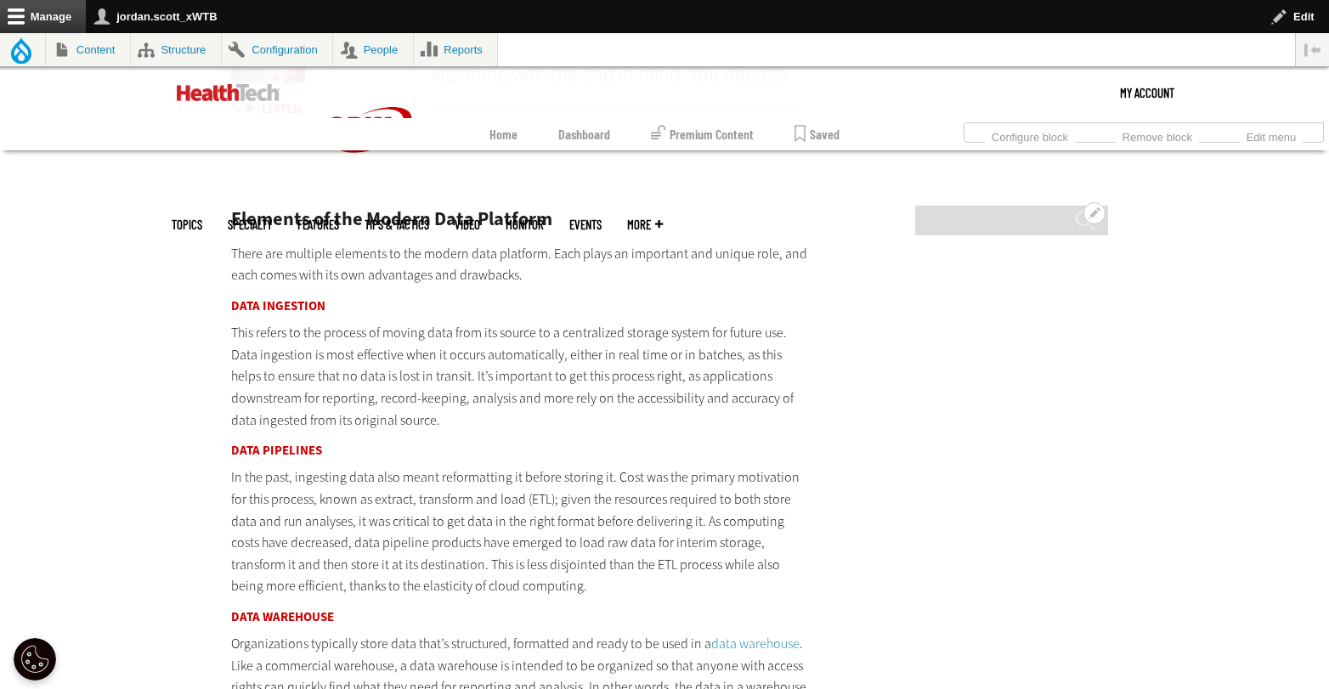
scroll to position [3517, 0]
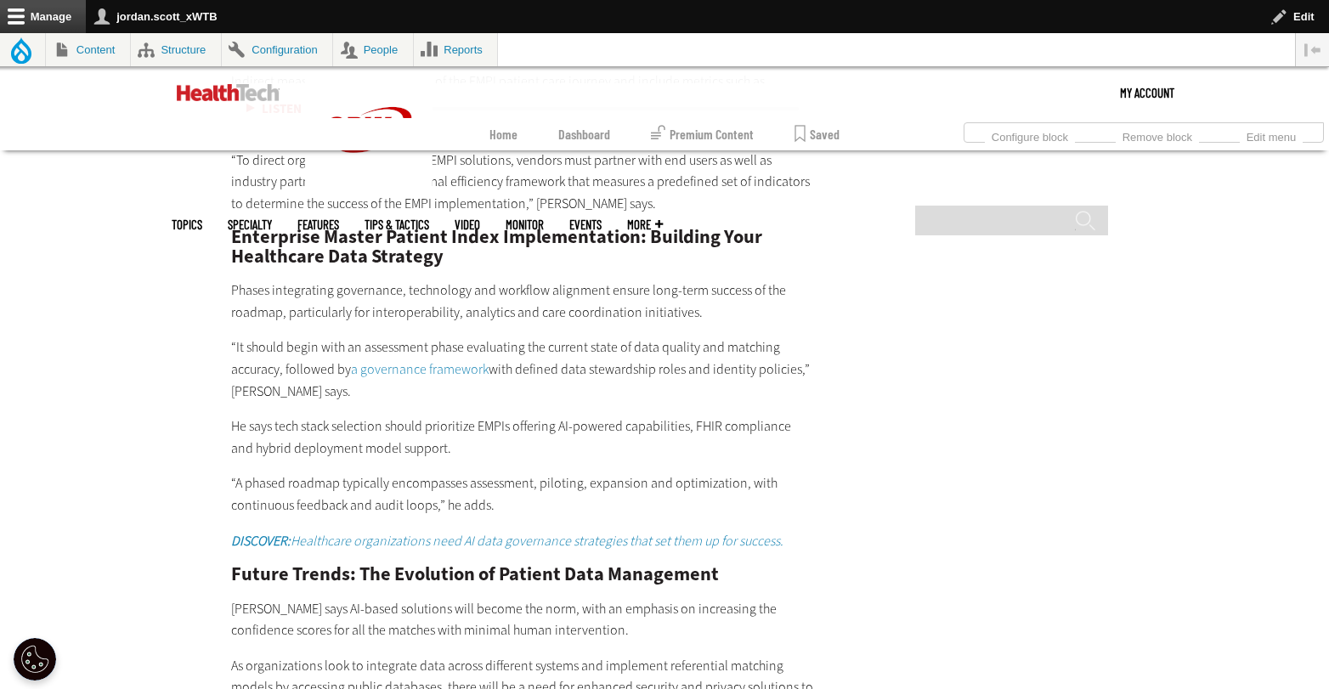
scroll to position [3274, 0]
